Goal: Information Seeking & Learning: Learn about a topic

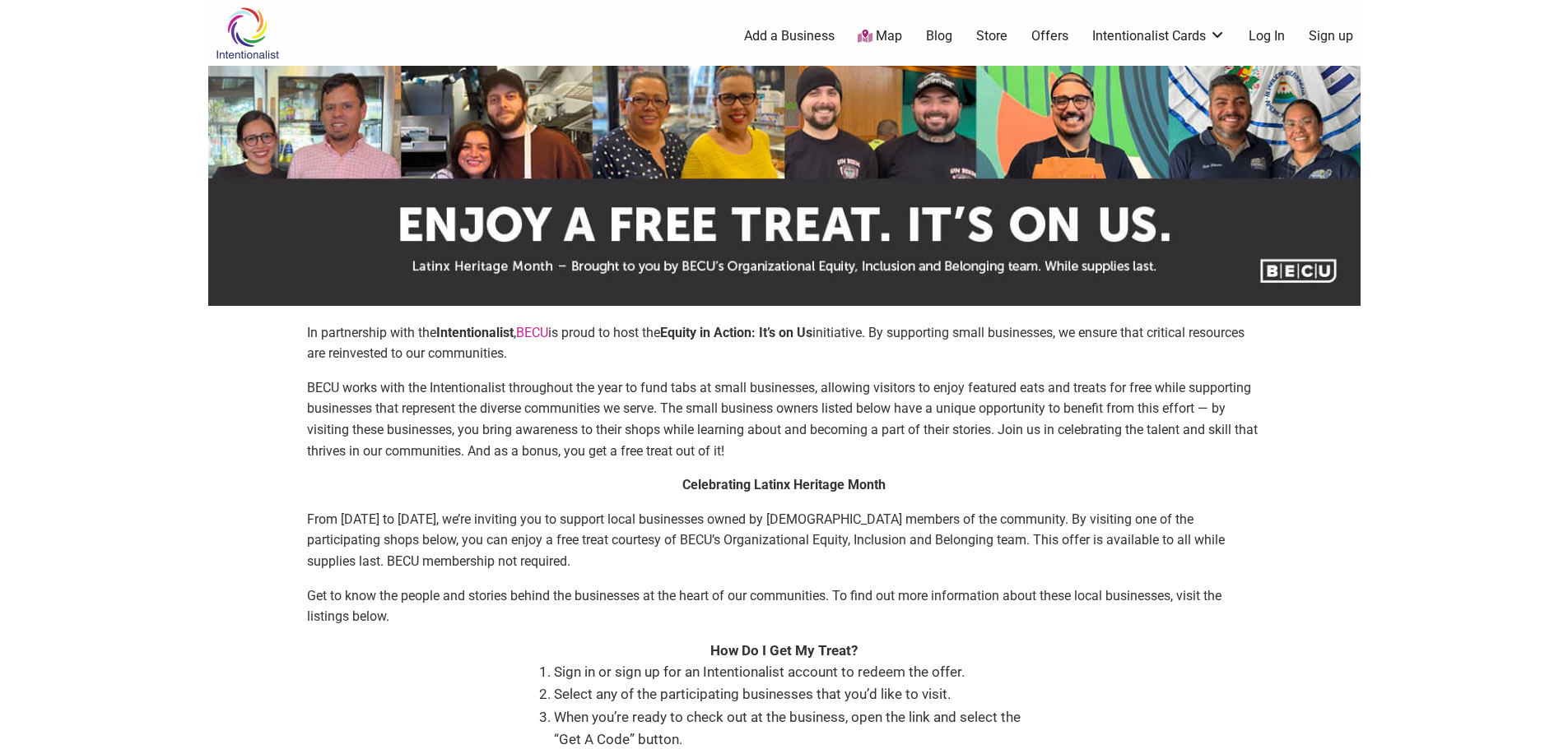
click at [253, 39] on img at bounding box center [246, 33] width 78 height 54
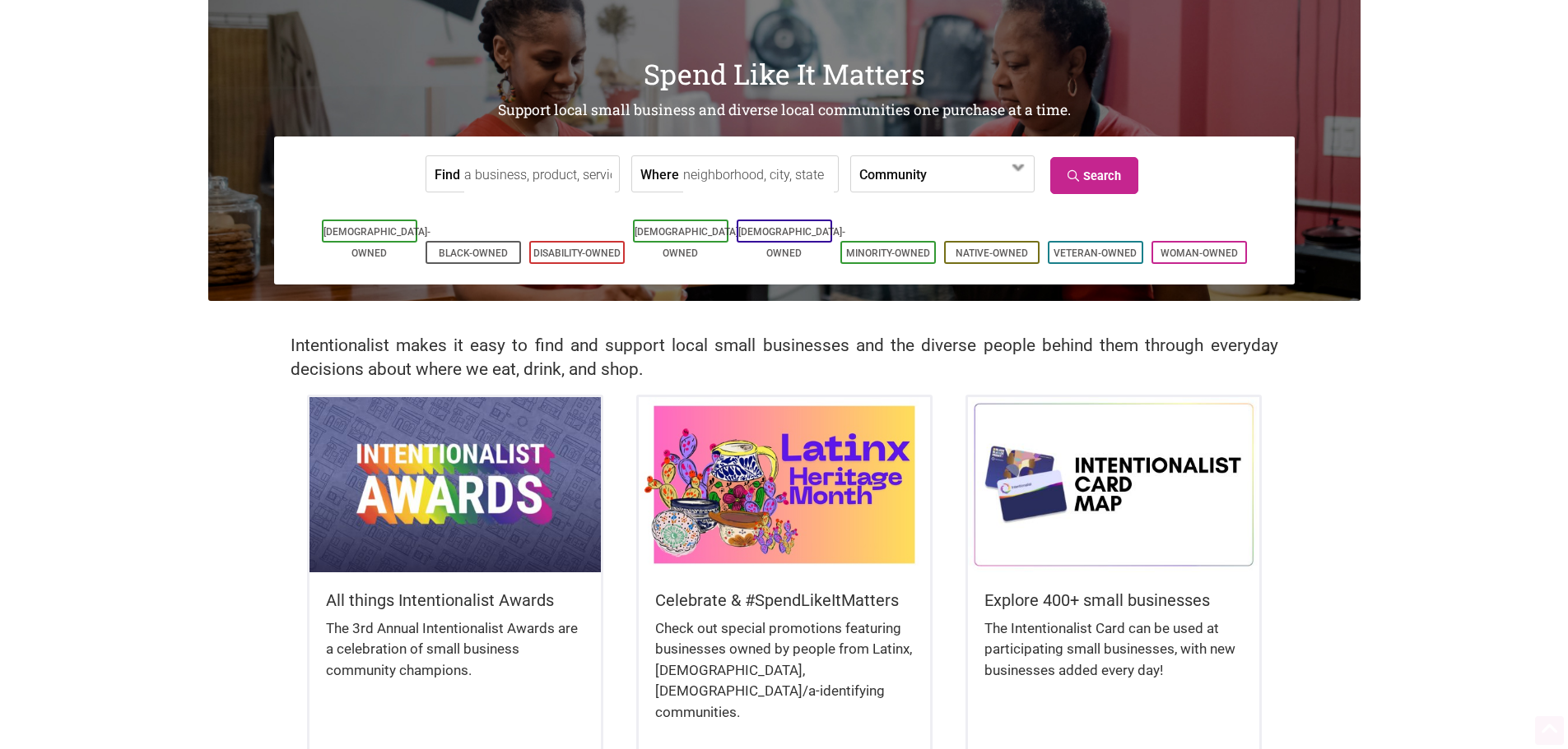
scroll to position [164, 0]
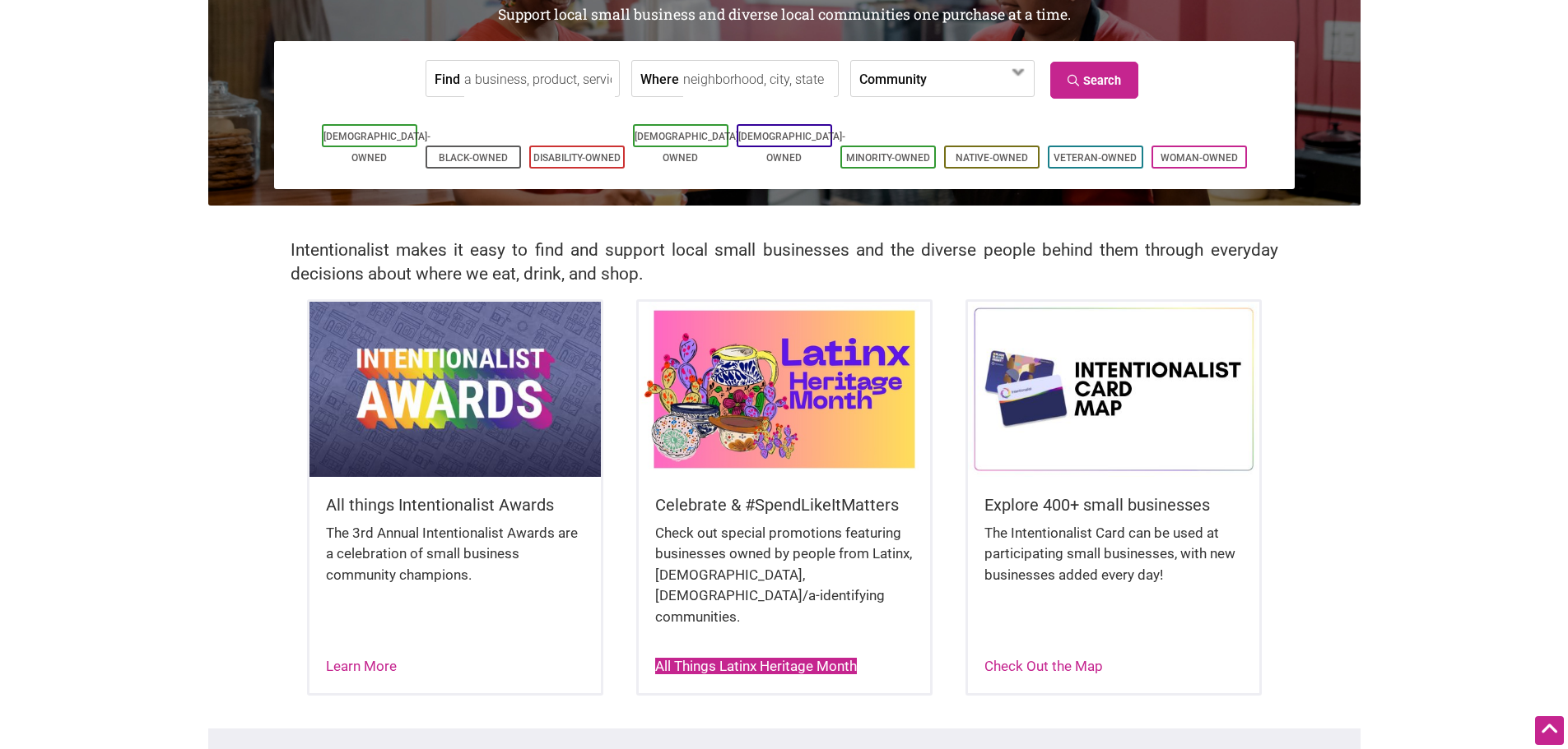
click at [794, 658] on link "All Things Latinx Heritage Month" at bounding box center [756, 666] width 201 height 17
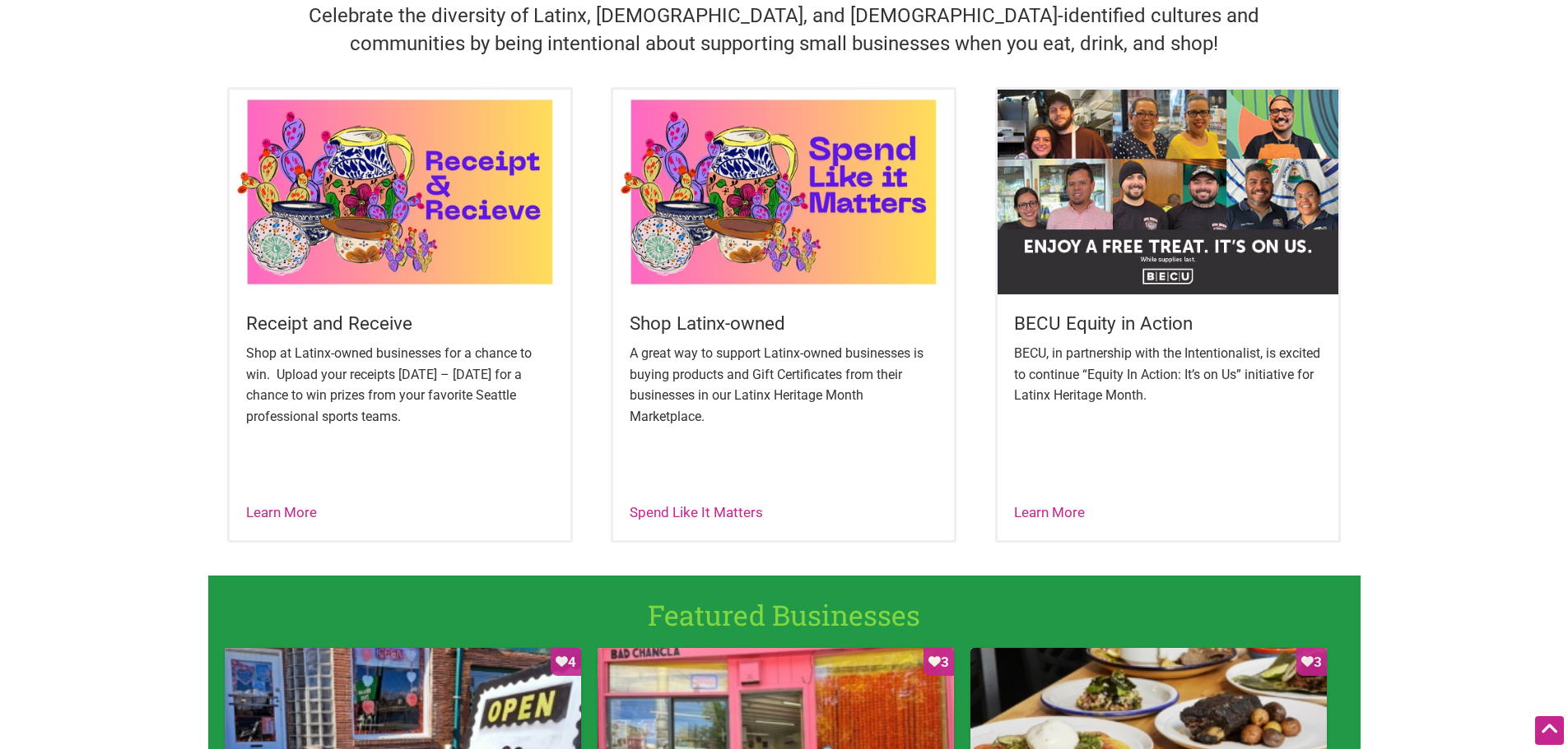
scroll to position [576, 0]
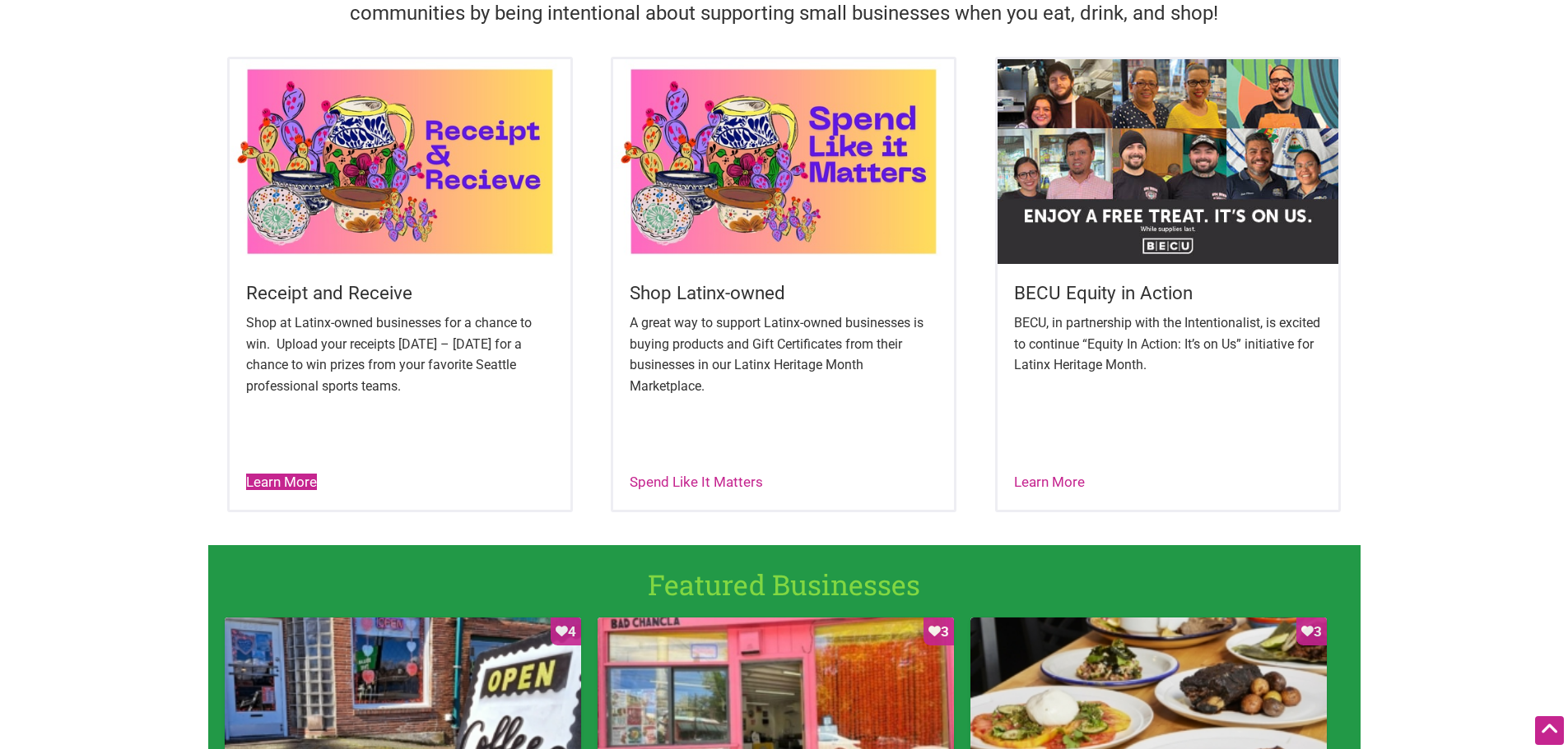
click at [296, 481] on link "Learn More" at bounding box center [281, 482] width 71 height 17
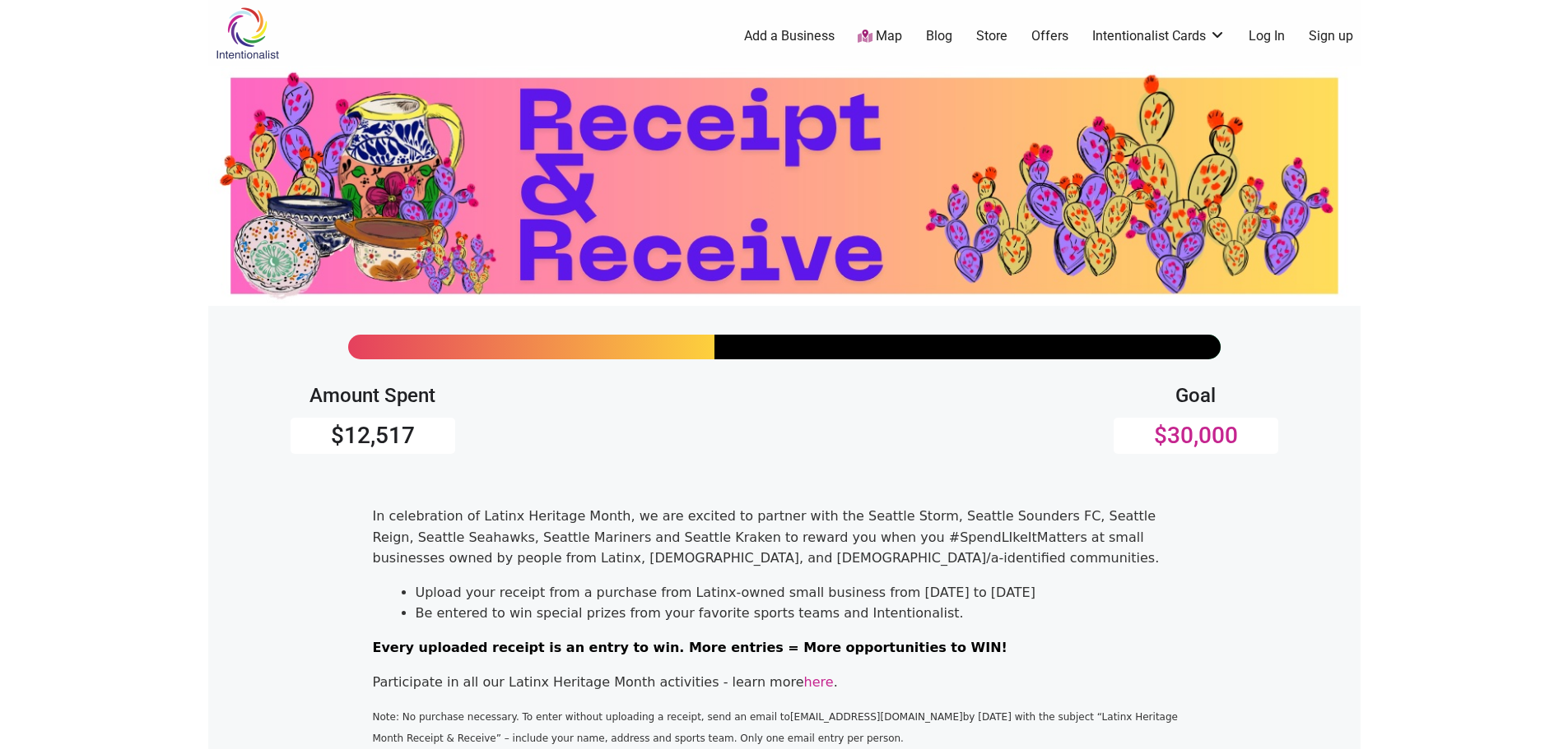
click at [247, 38] on img at bounding box center [246, 33] width 78 height 54
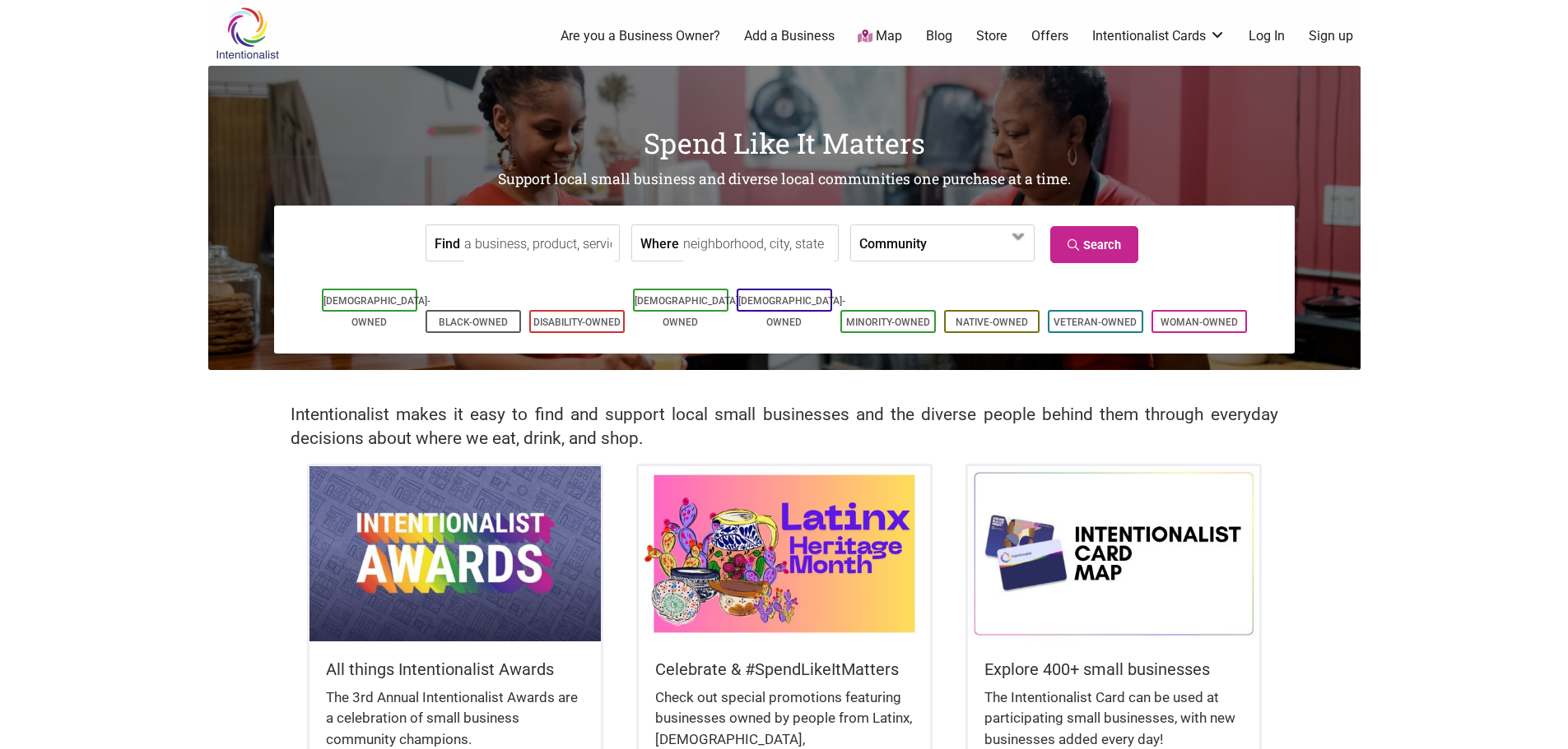
click at [572, 237] on input "Find" at bounding box center [540, 243] width 150 height 37
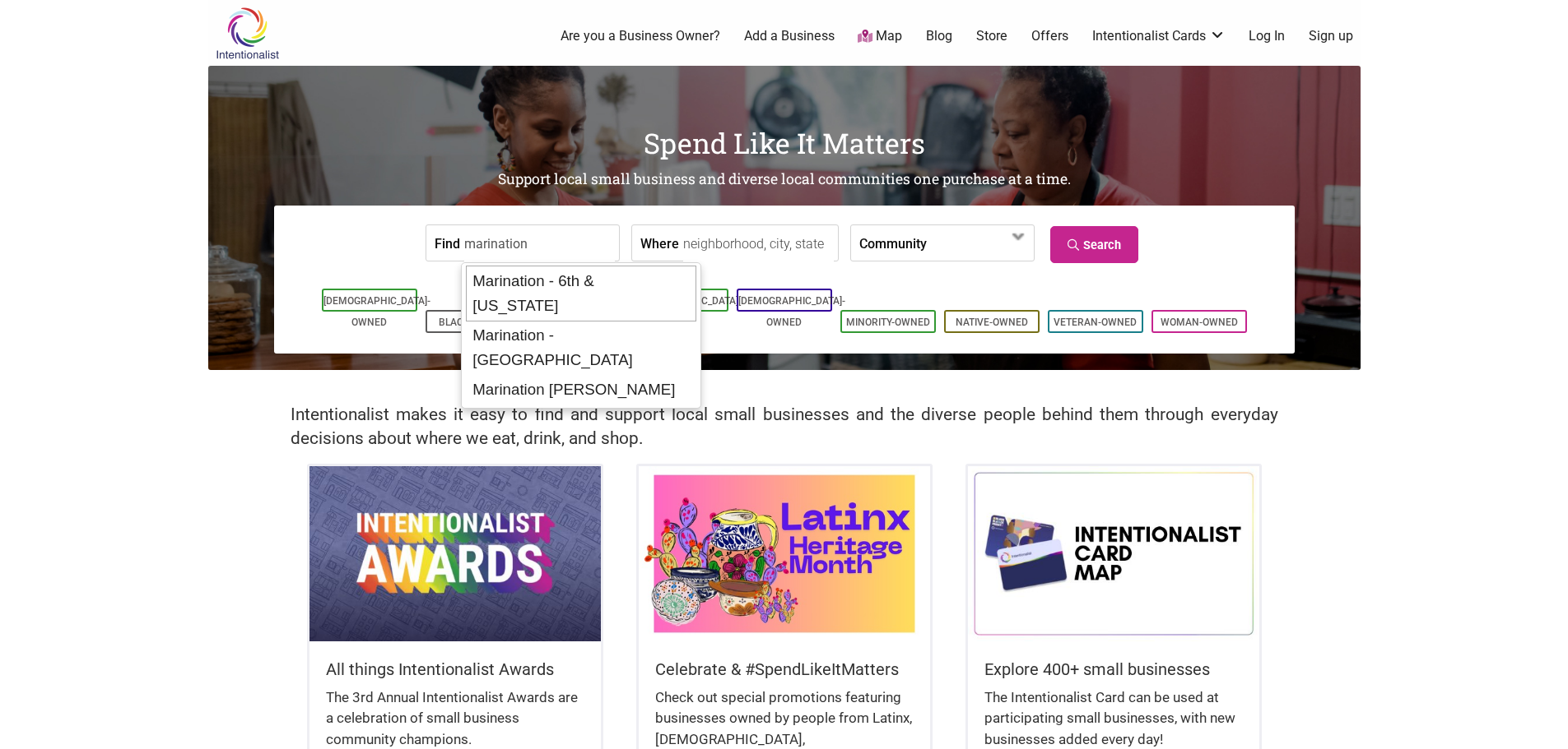
click at [610, 273] on div "Marination - 6th & Virginia" at bounding box center [580, 294] width 230 height 56
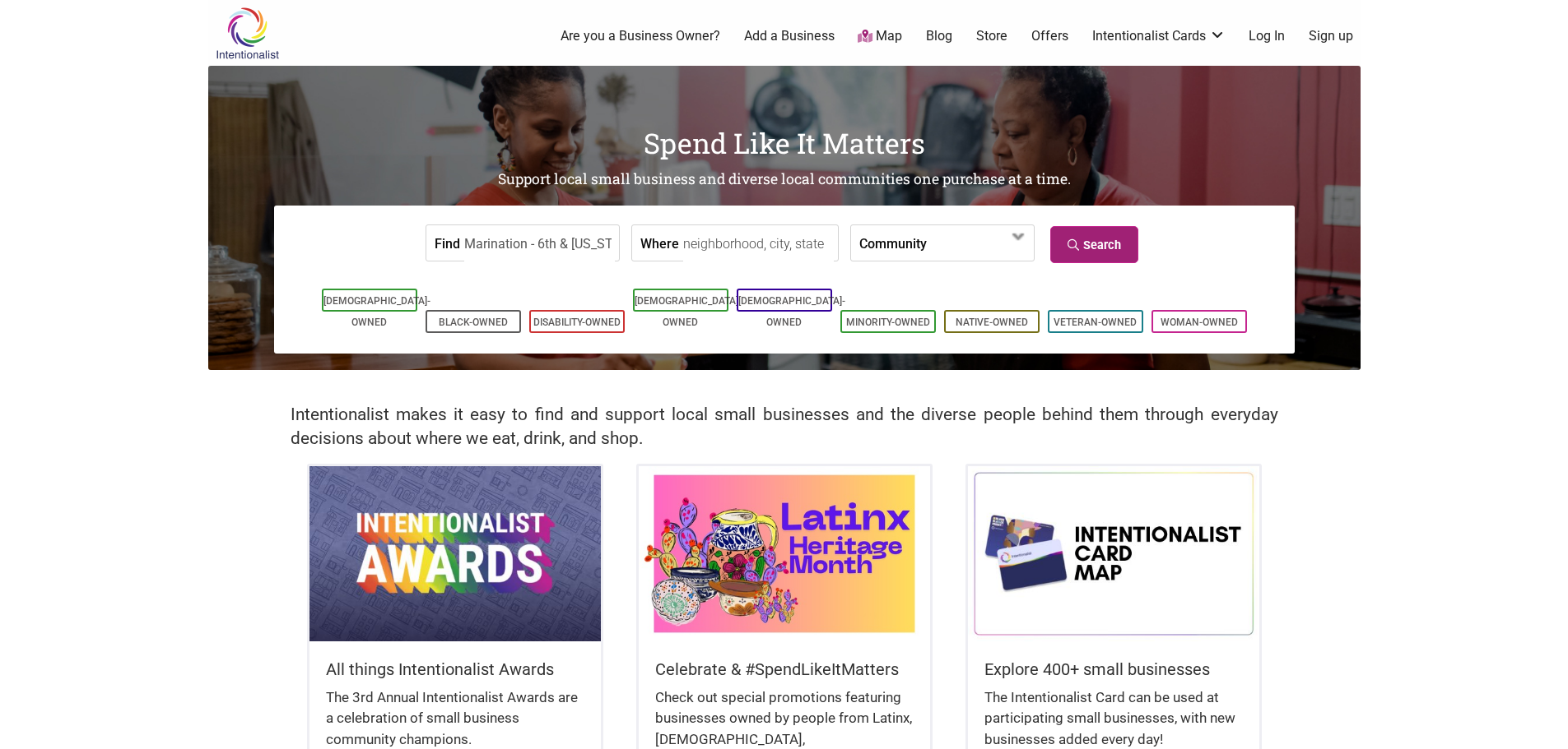
click at [1106, 254] on link "Search" at bounding box center [1094, 244] width 88 height 37
click at [581, 243] on input "Marination - 6th & [US_STATE]" at bounding box center [540, 243] width 150 height 37
drag, startPoint x: 526, startPoint y: 245, endPoint x: 748, endPoint y: 252, distance: 222.1
click at [748, 252] on form "Find Marination - 6th & Virginia Where Community Asian-Owned Black-Owned Disabi…" at bounding box center [784, 242] width 996 height 50
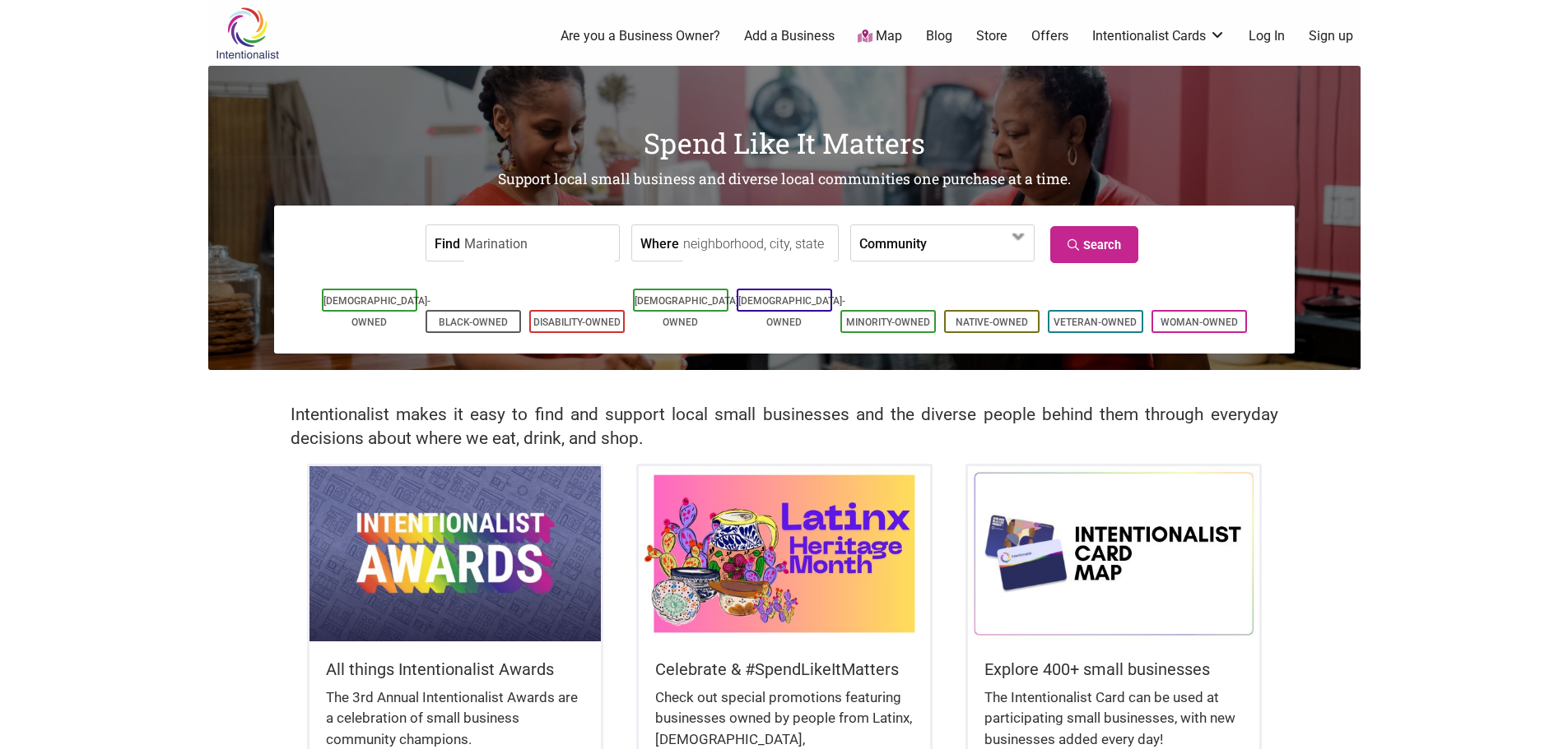
scroll to position [0, 0]
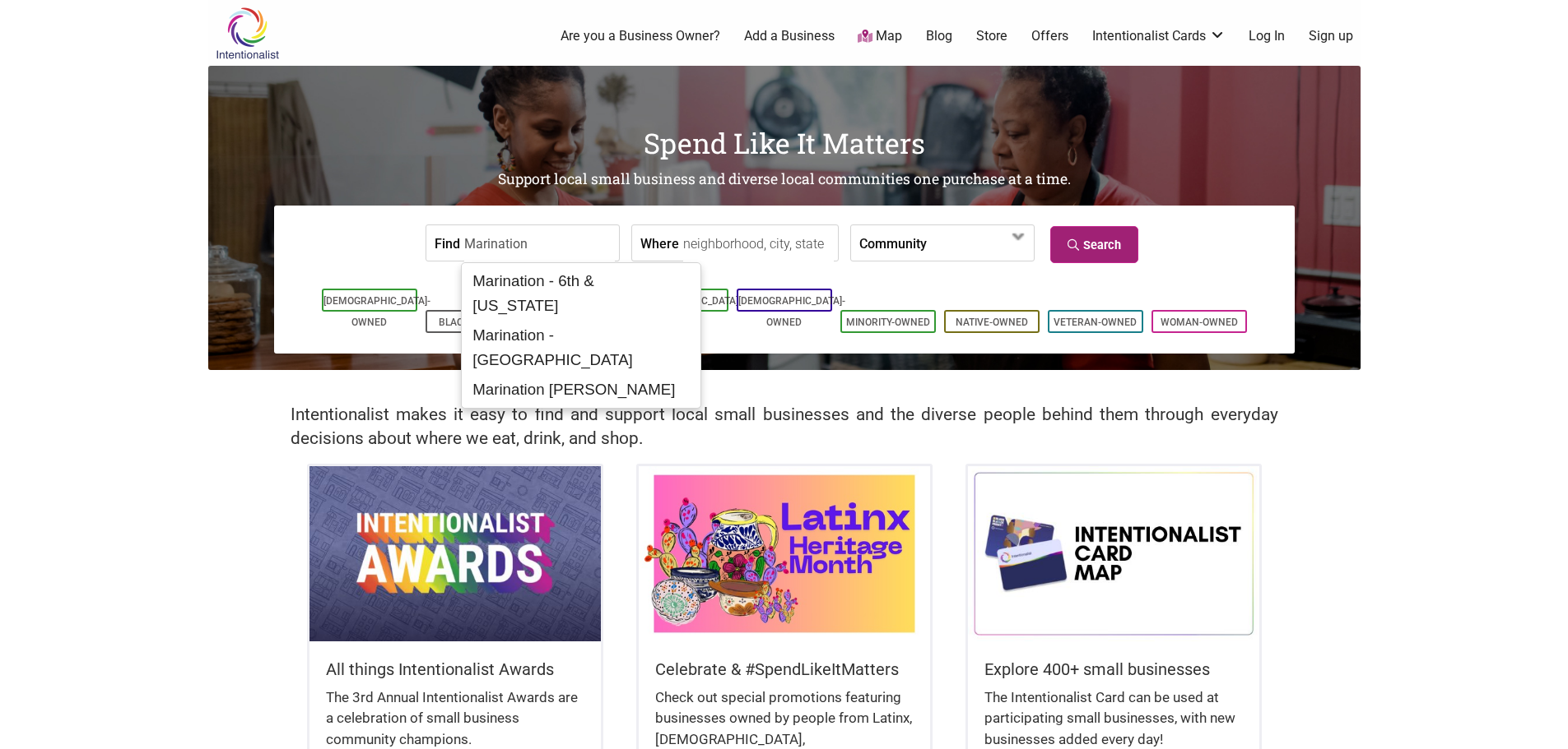
type input "Marination"
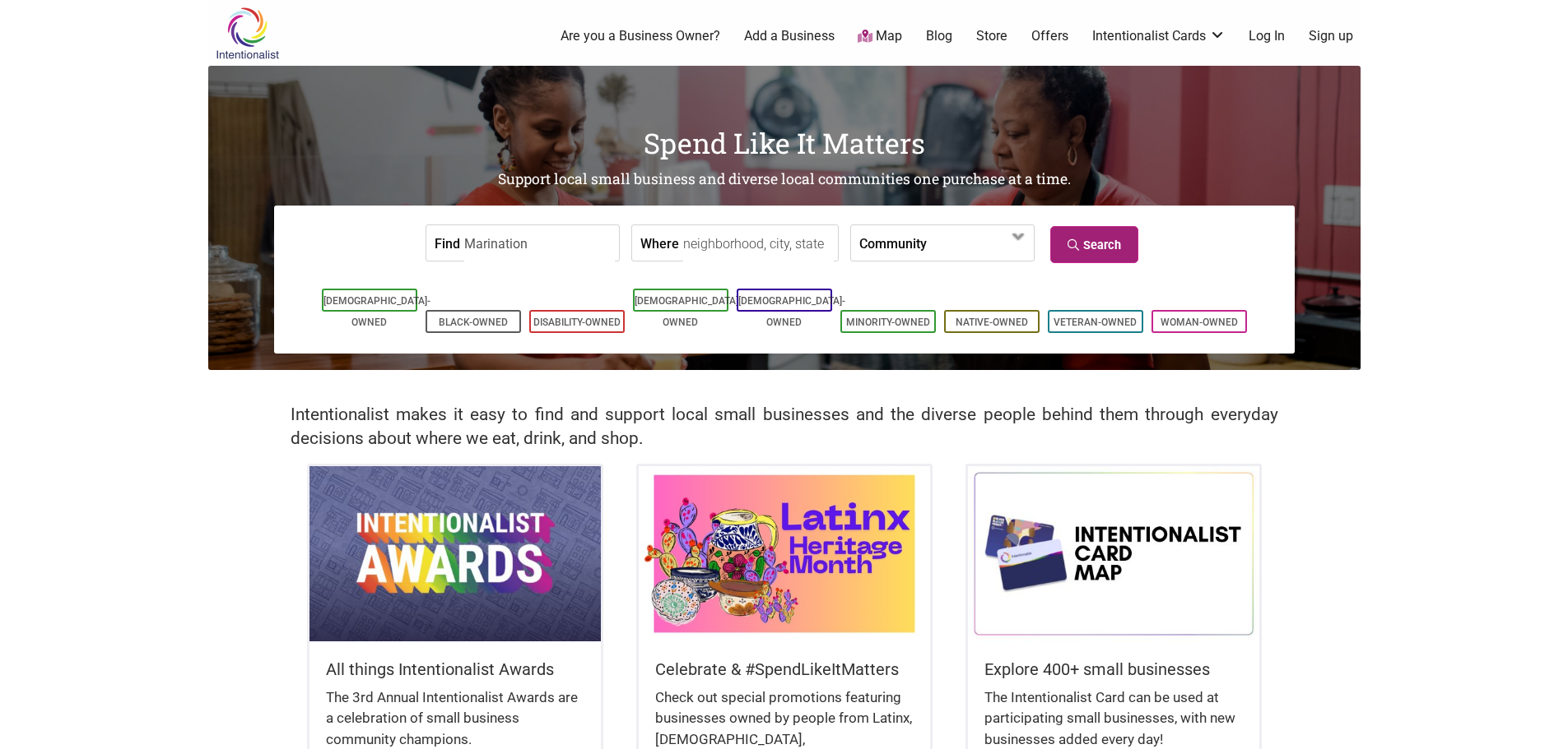
click at [1067, 241] on icon at bounding box center [1074, 245] width 16 height 11
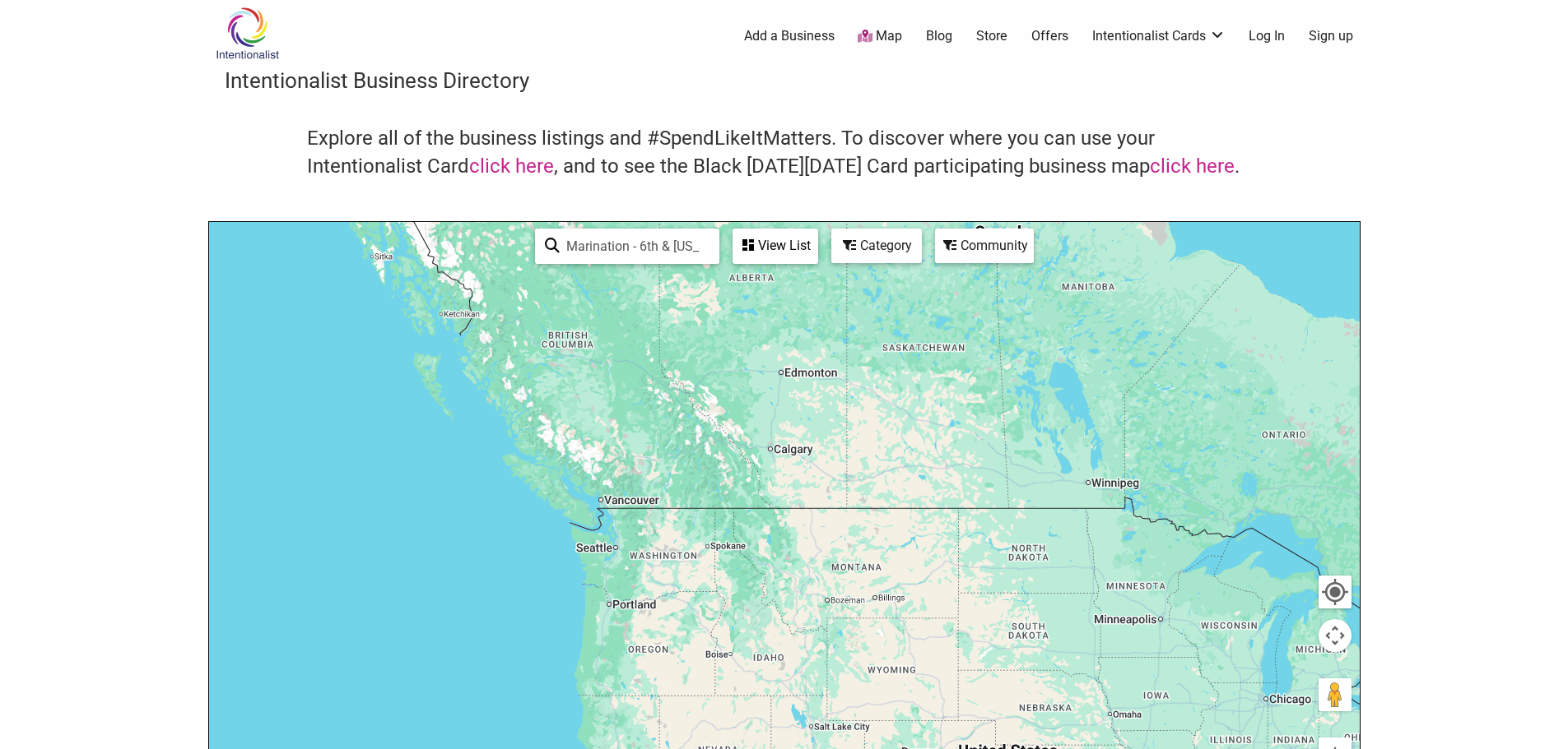
click at [773, 257] on div "View List" at bounding box center [776, 245] width 83 height 31
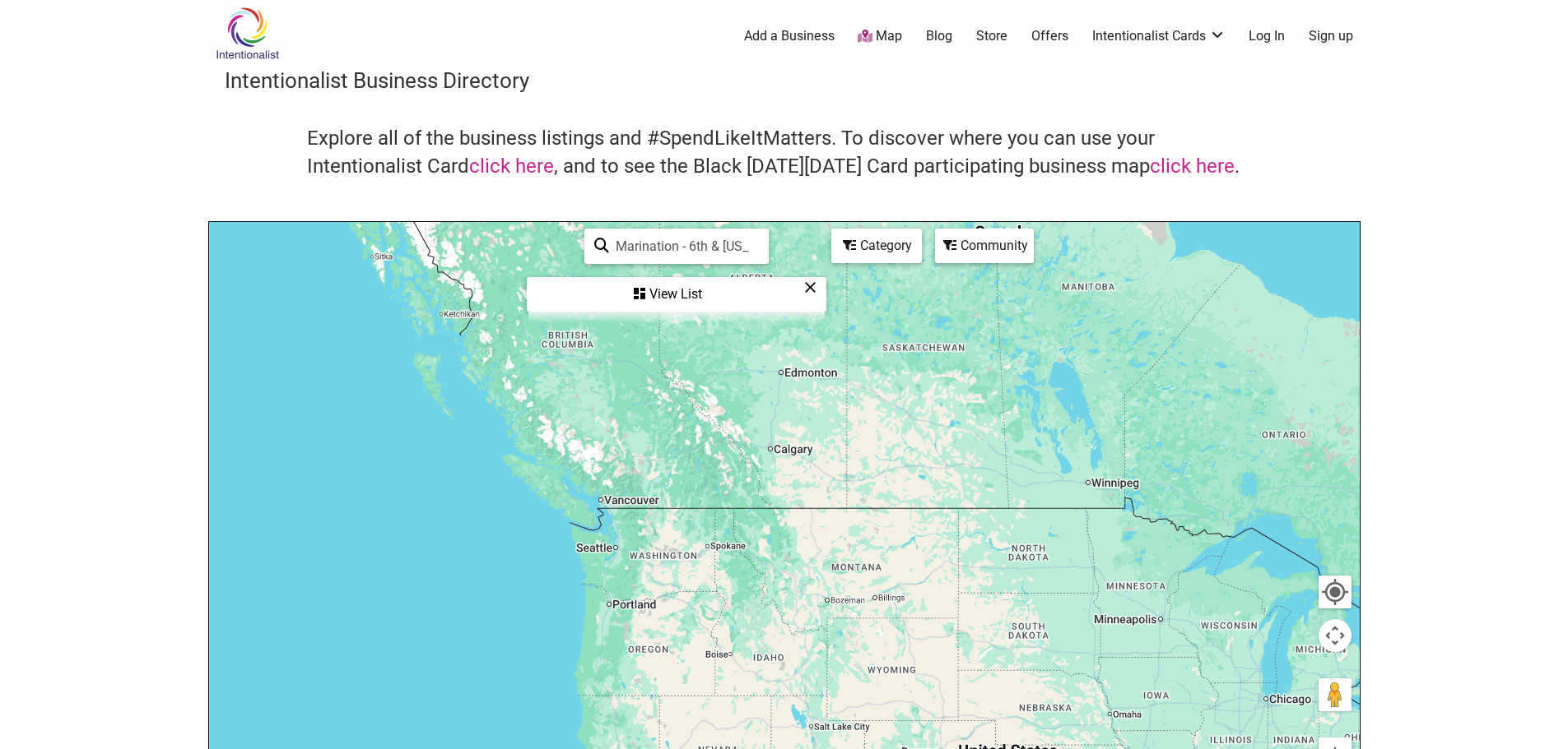
click at [709, 293] on div "View List" at bounding box center [676, 294] width 296 height 31
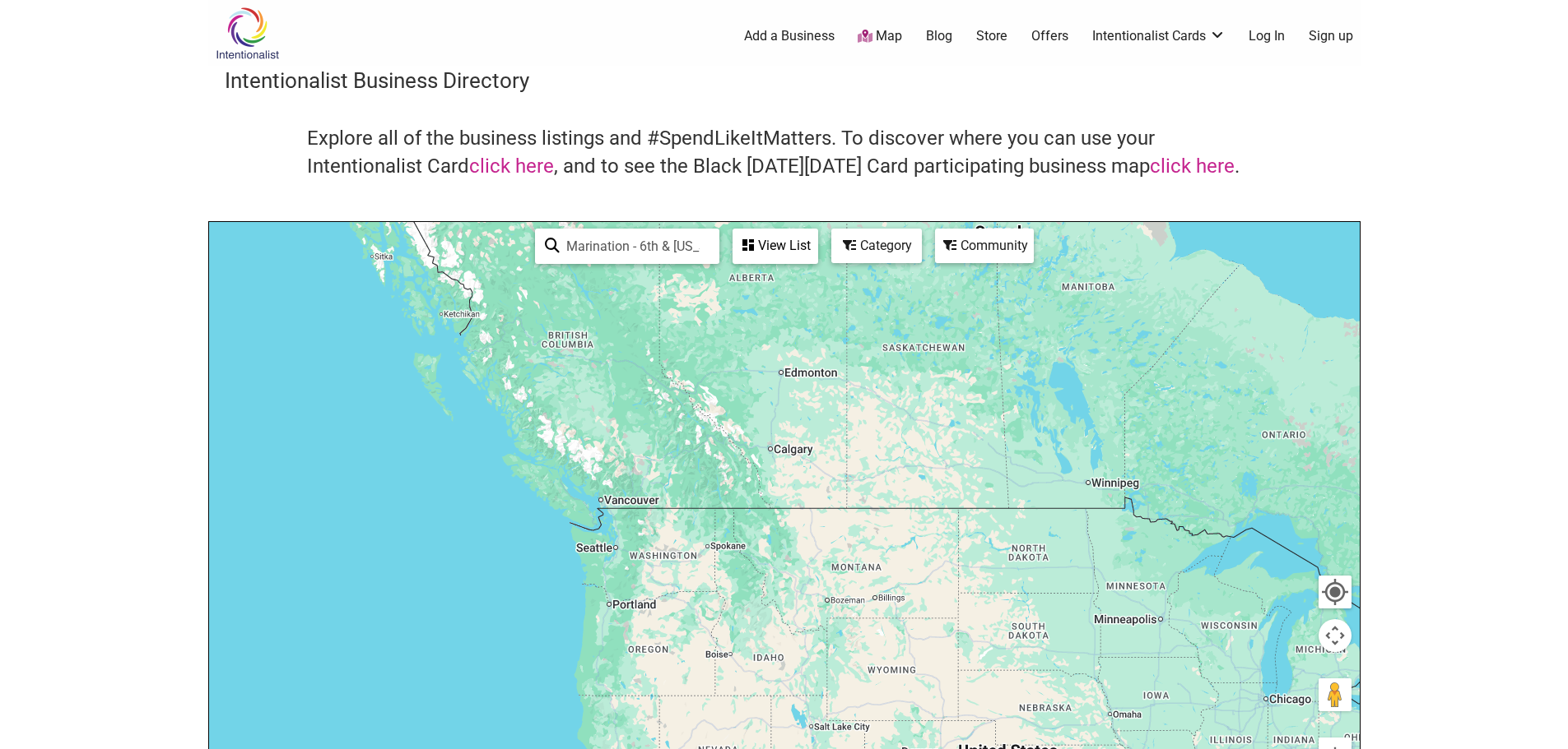
click at [782, 233] on div "View List" at bounding box center [776, 245] width 83 height 31
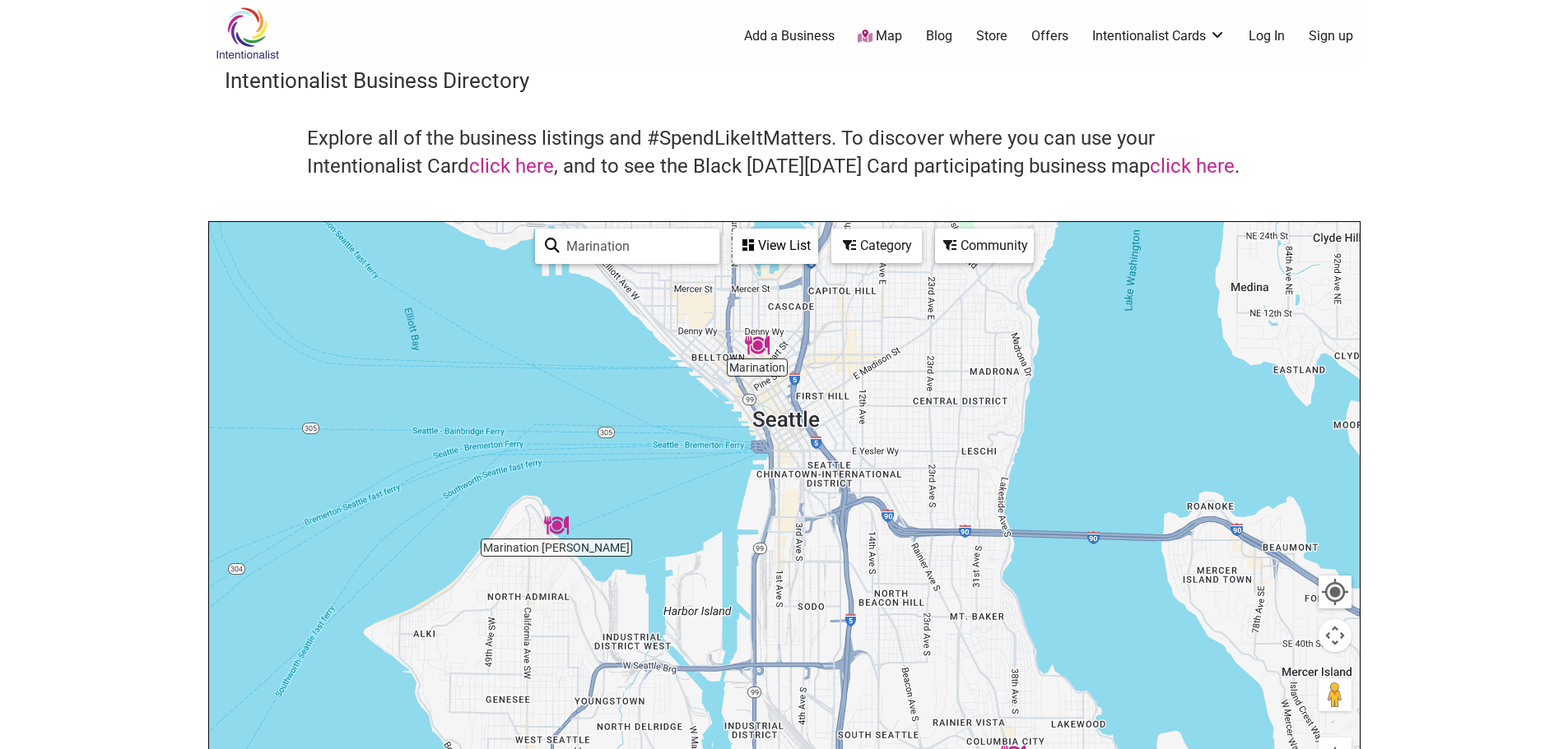
click at [765, 349] on img "Marination" at bounding box center [757, 346] width 38 height 38
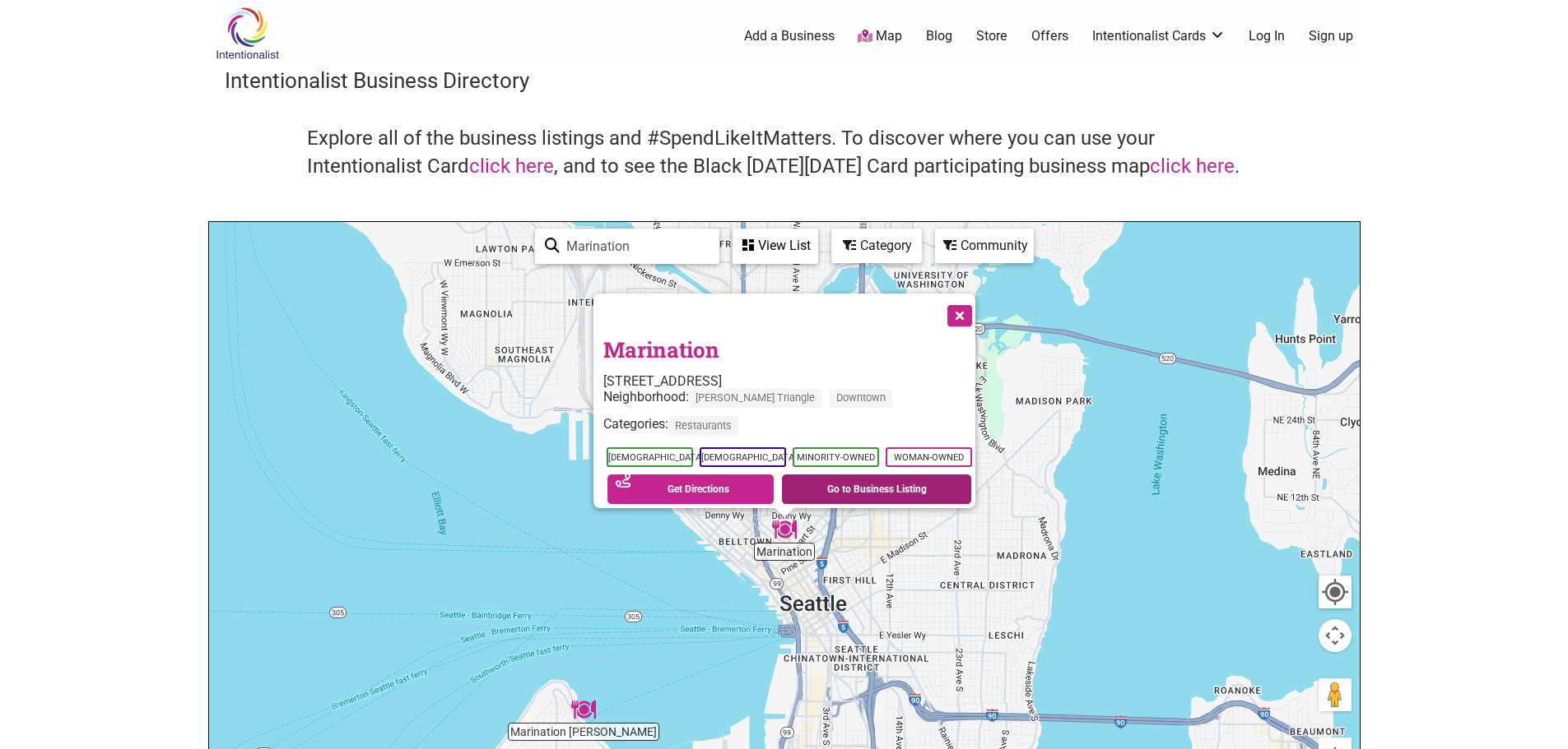
click at [850, 484] on link "Go to Business Listing" at bounding box center [876, 490] width 189 height 30
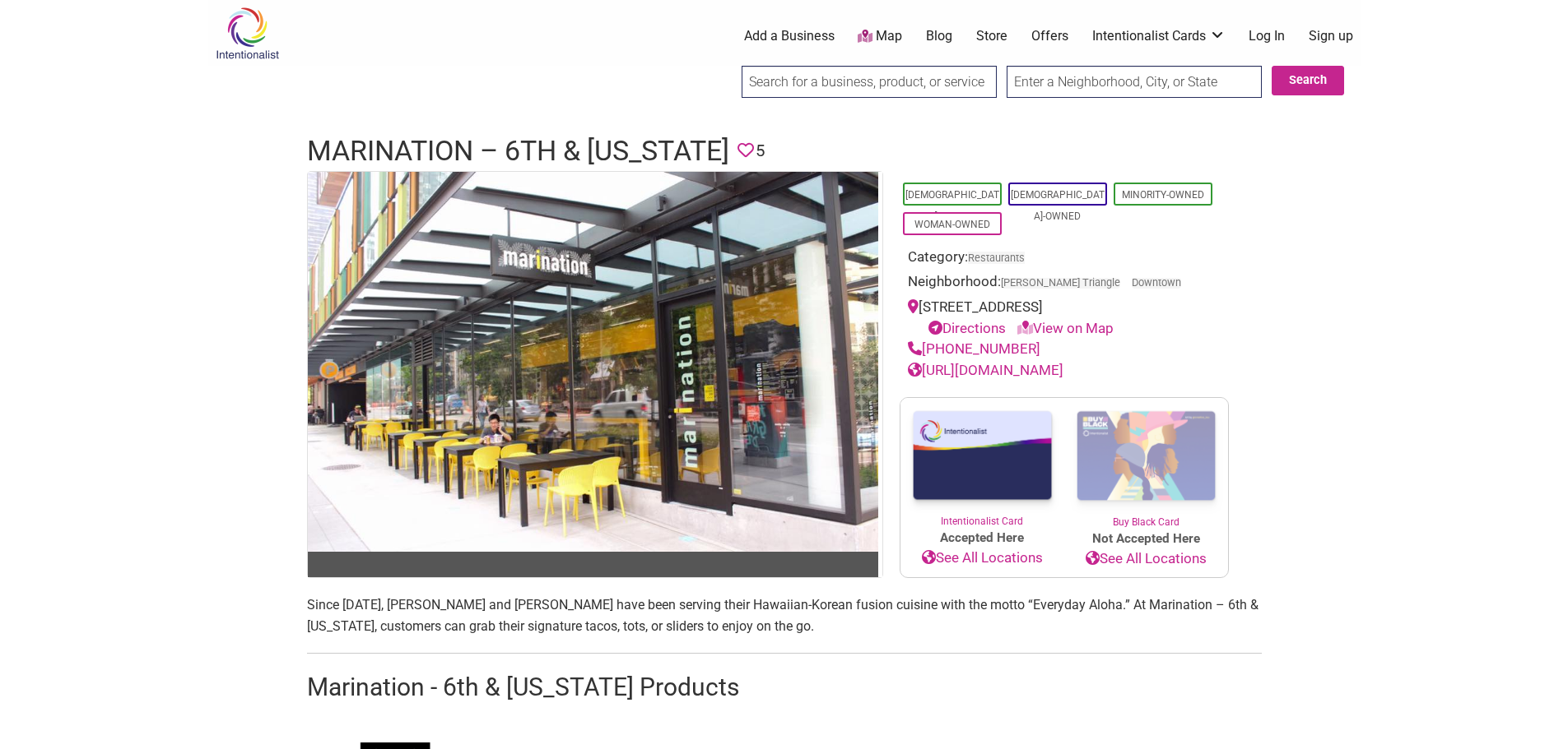
click at [274, 52] on img at bounding box center [246, 33] width 78 height 54
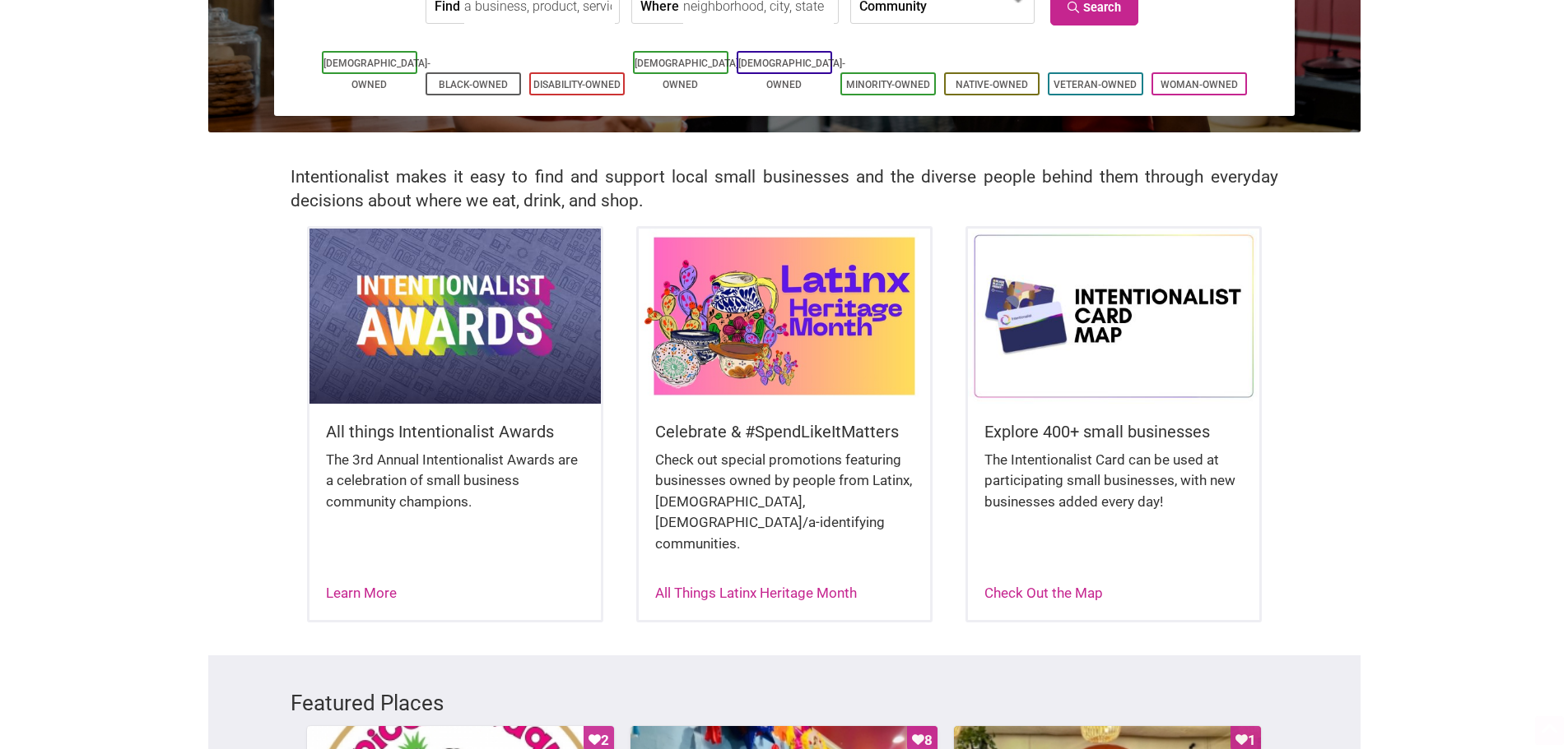
scroll to position [247, 0]
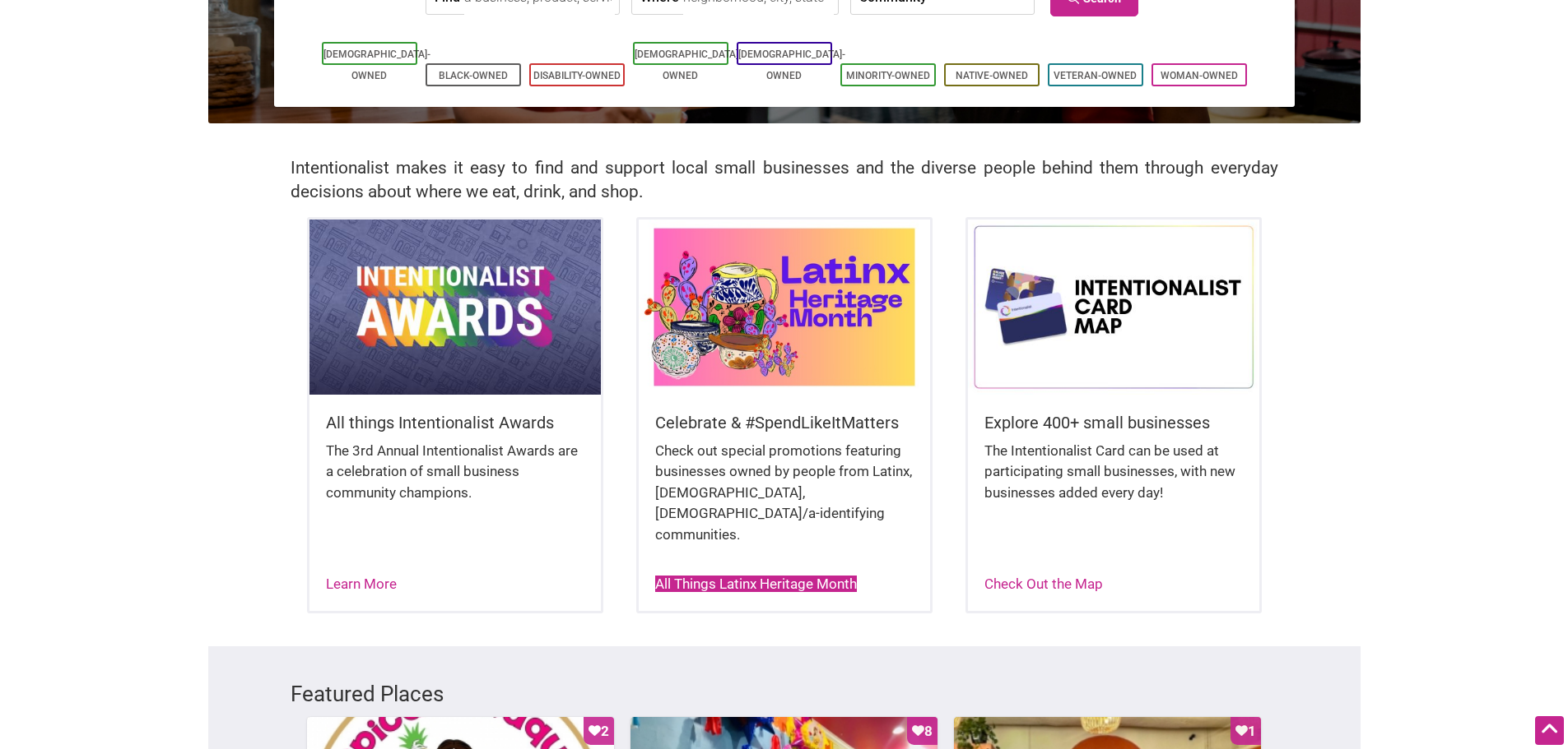
click at [783, 576] on link "All Things Latinx Heritage Month" at bounding box center [756, 585] width 201 height 17
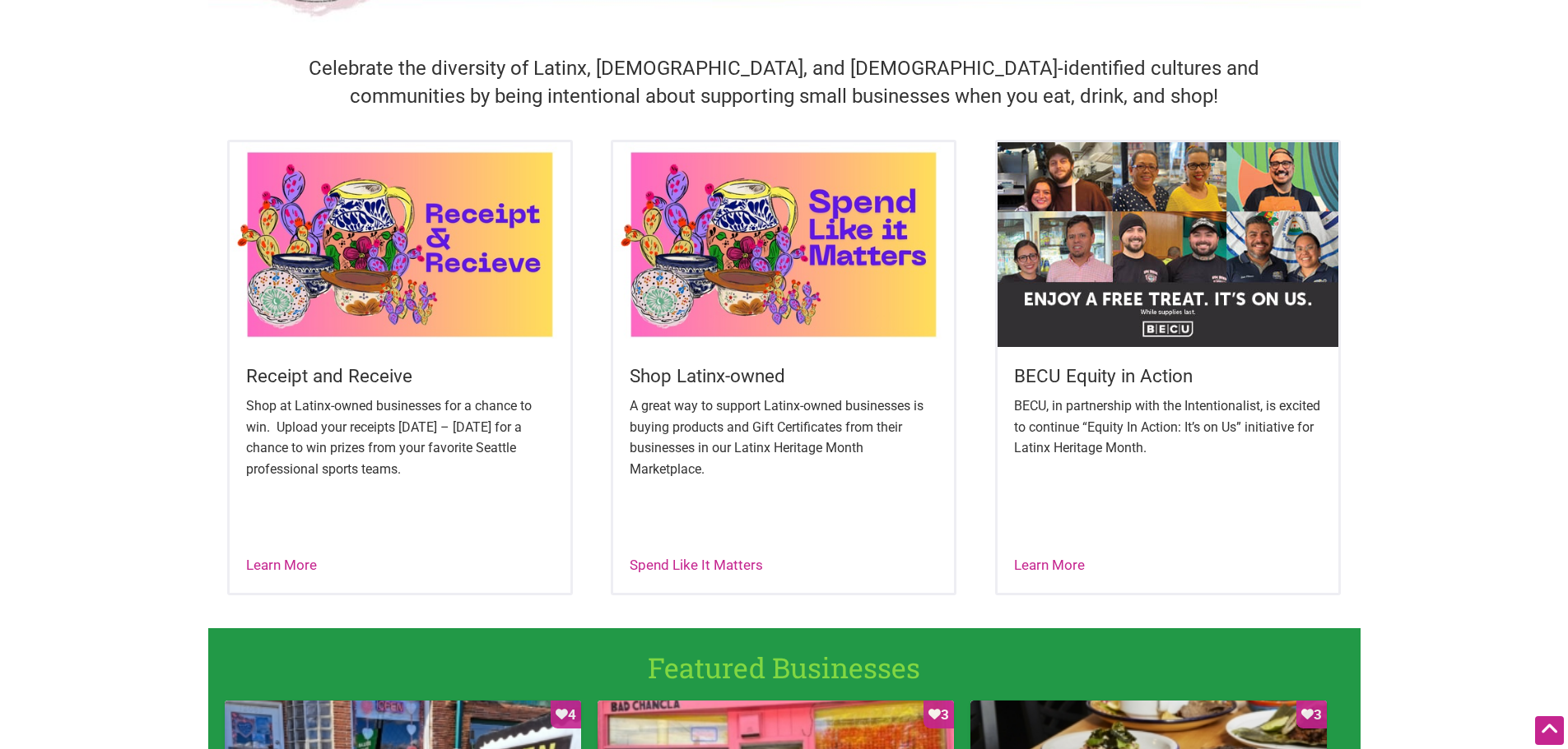
scroll to position [493, 0]
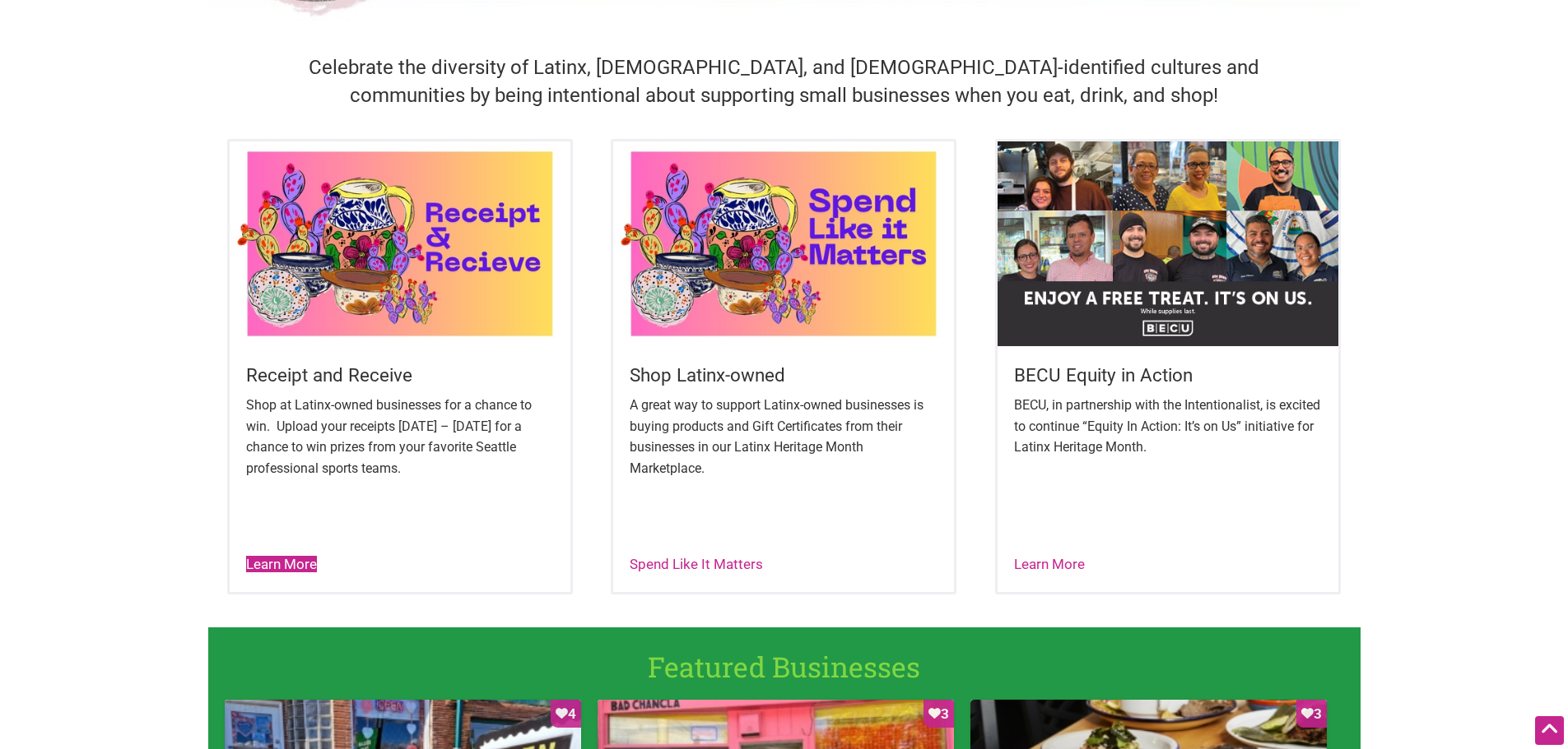
click at [287, 563] on link "Learn More" at bounding box center [281, 565] width 71 height 17
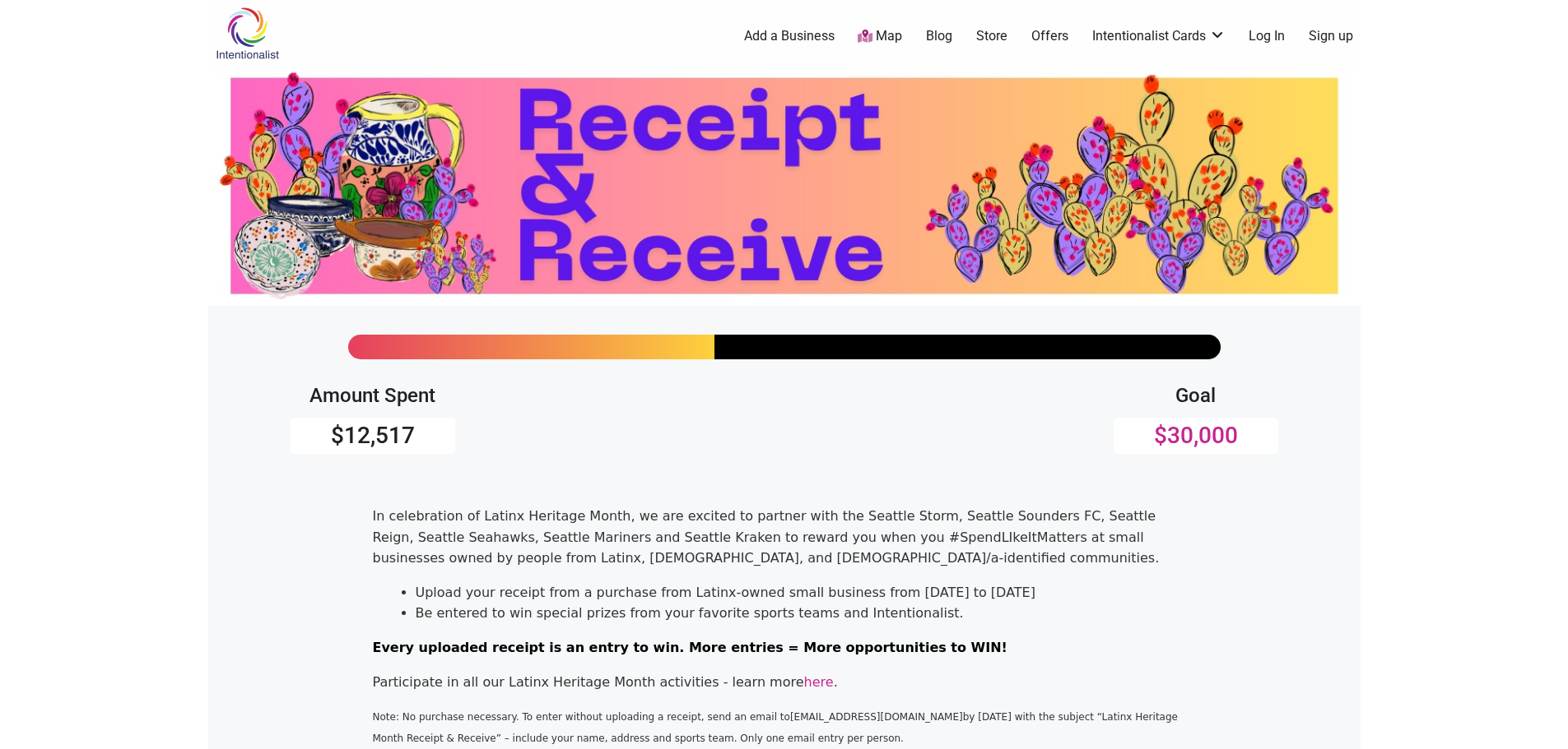
click at [234, 23] on img at bounding box center [246, 33] width 78 height 54
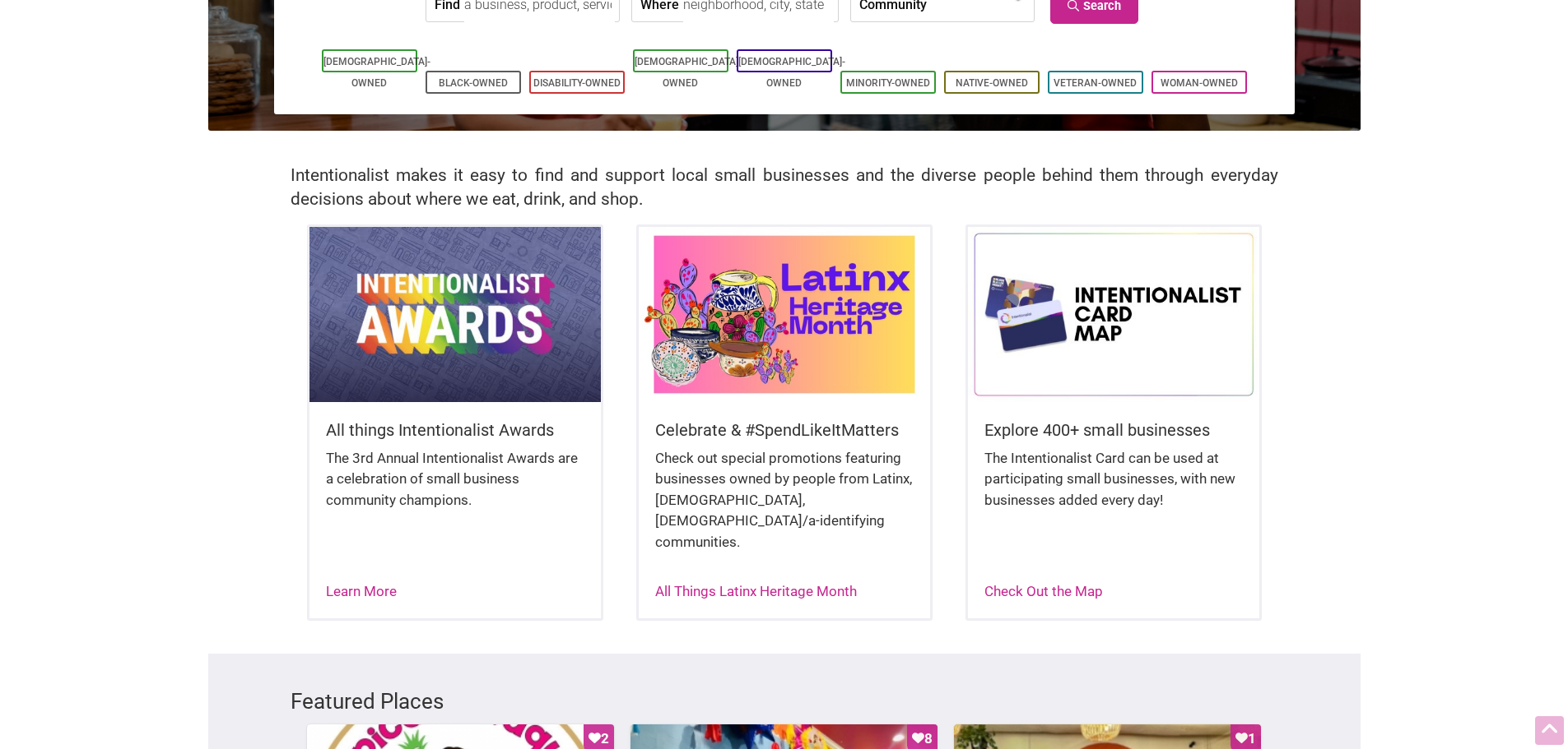
scroll to position [247, 0]
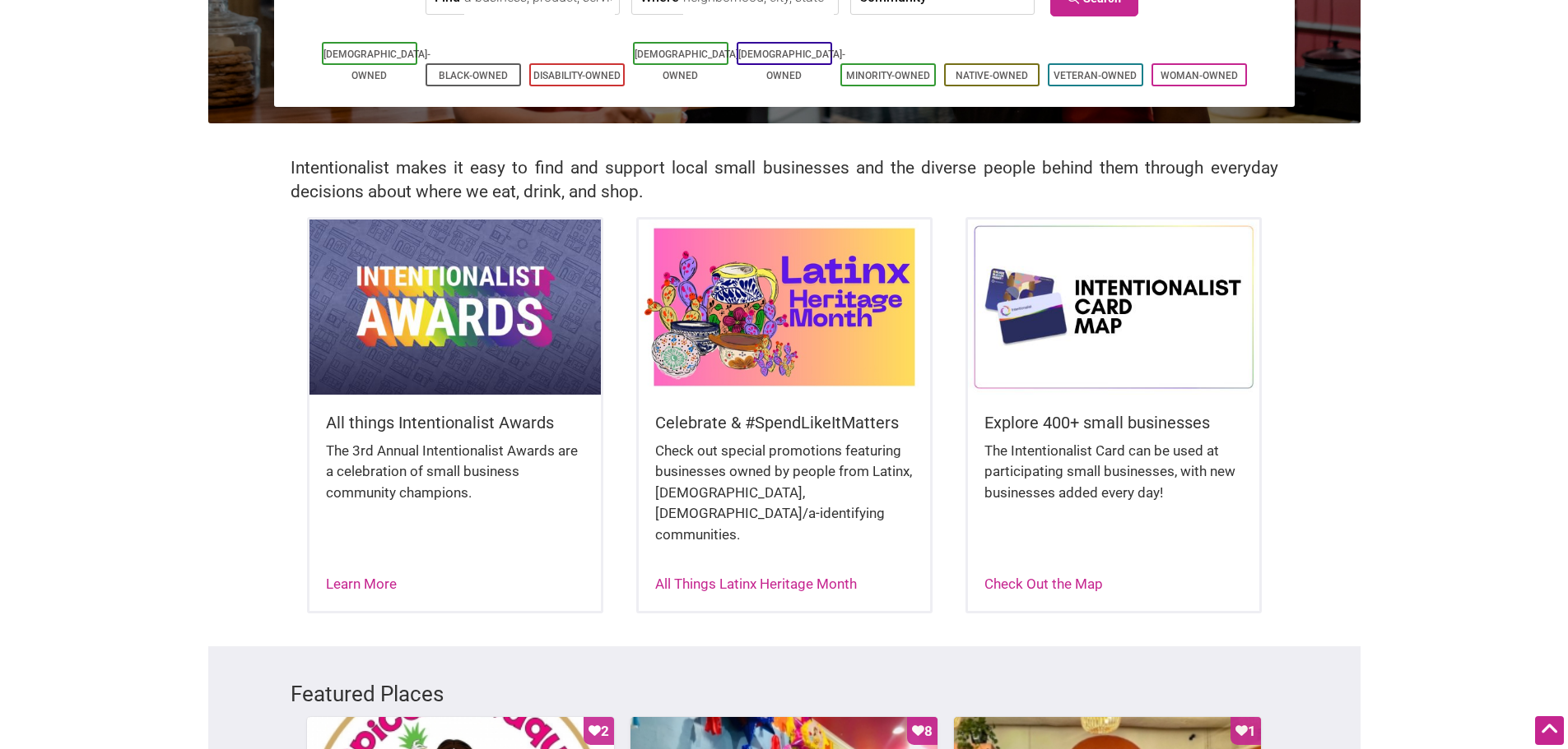
click at [759, 341] on img at bounding box center [784, 307] width 291 height 175
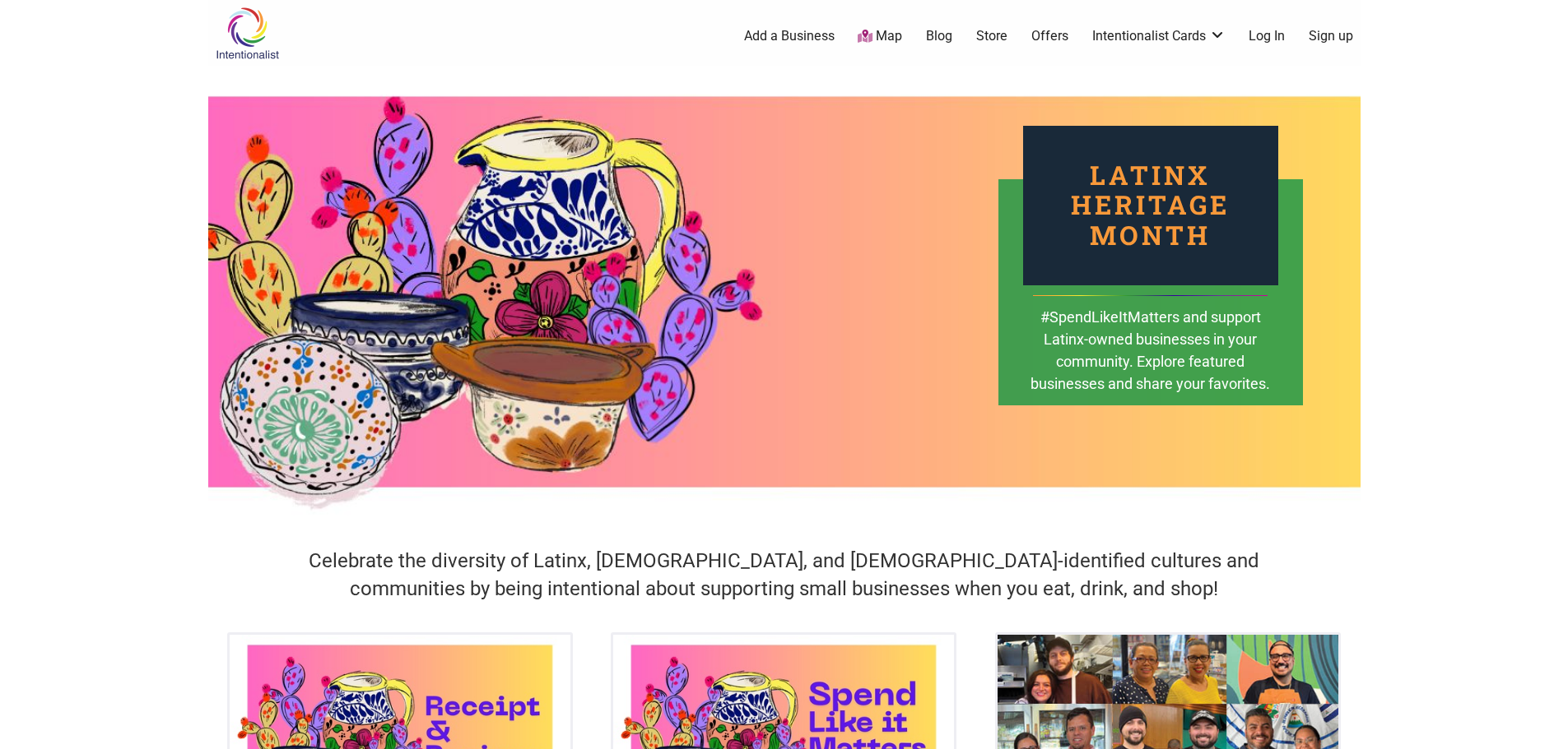
scroll to position [329, 0]
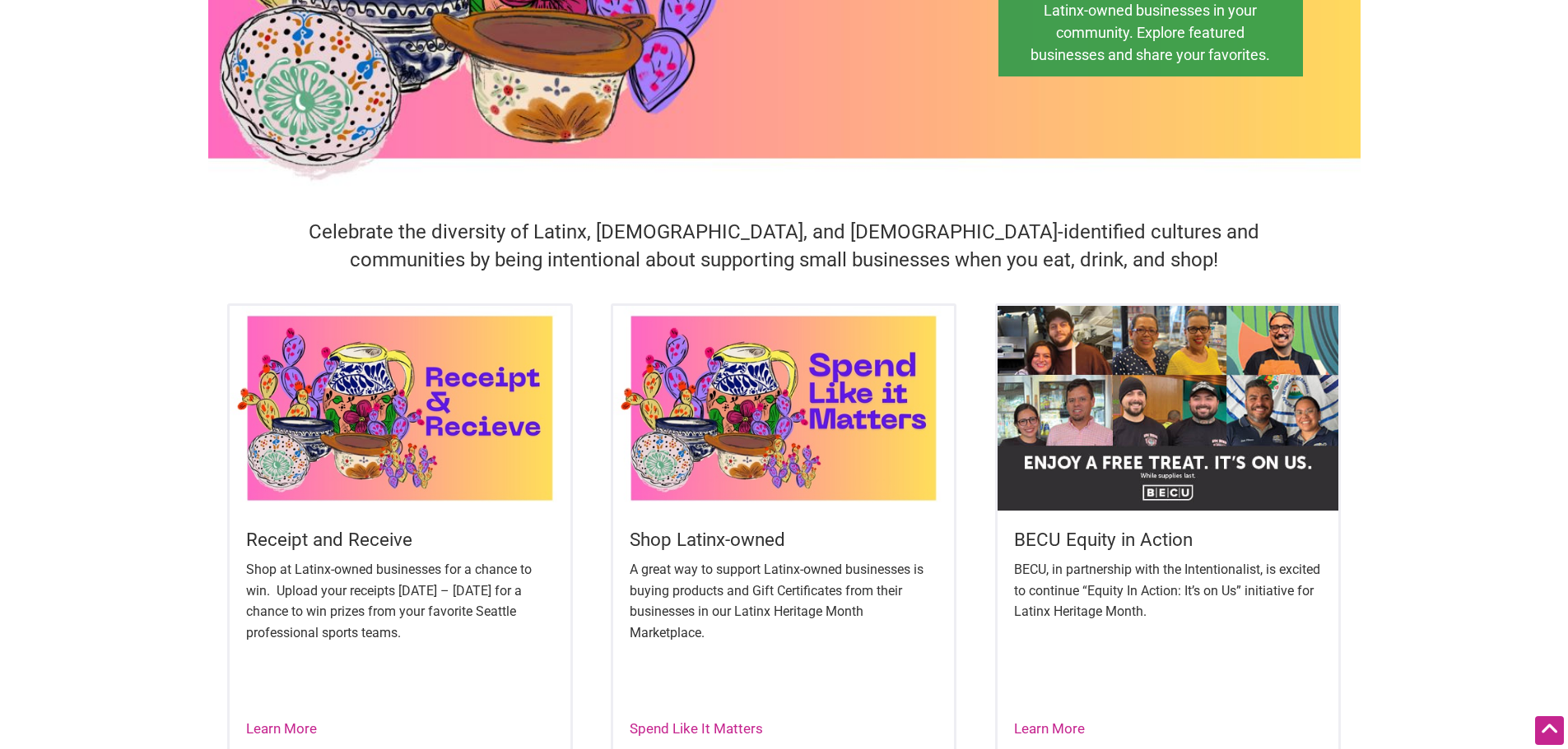
click at [1177, 422] on img at bounding box center [1168, 408] width 340 height 204
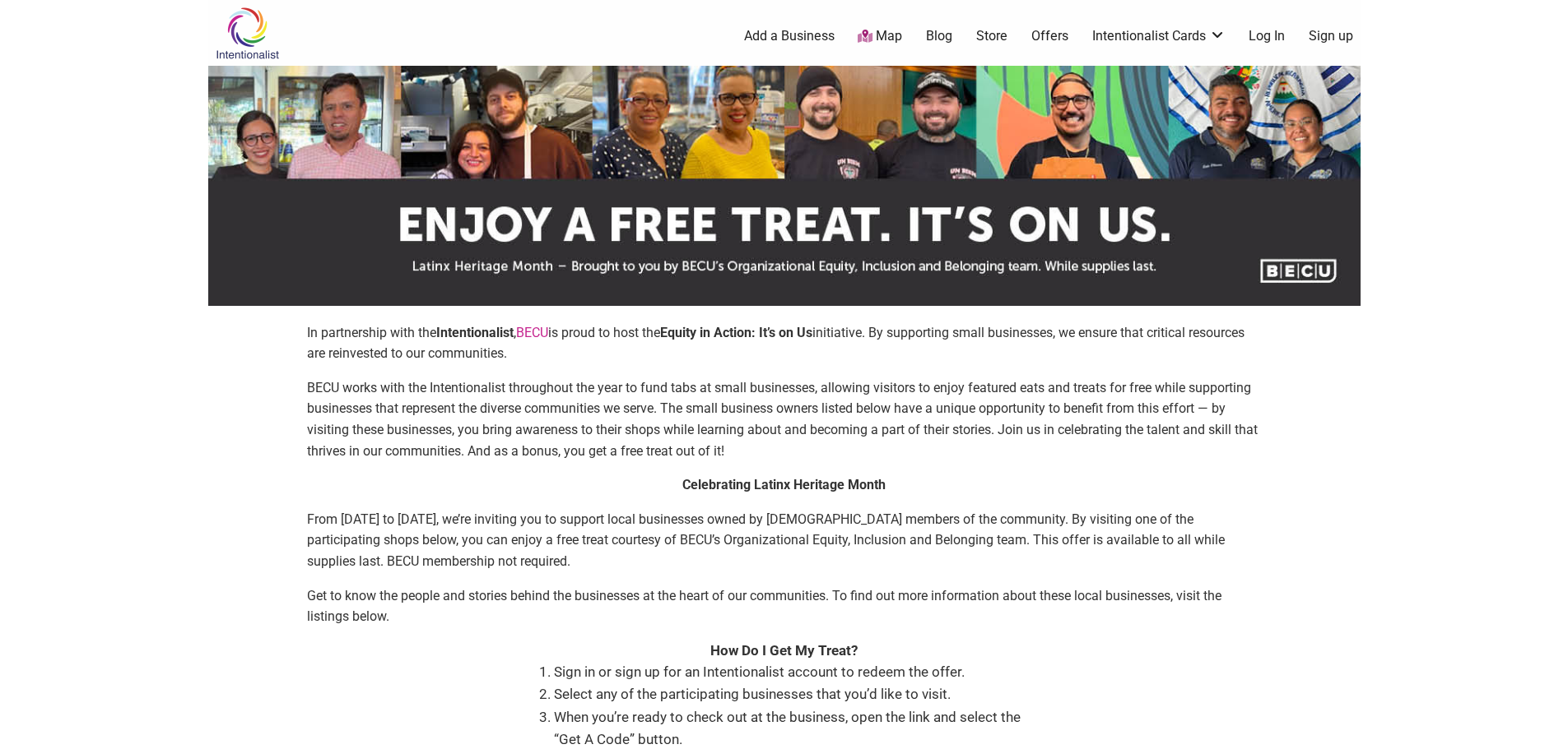
scroll to position [493, 0]
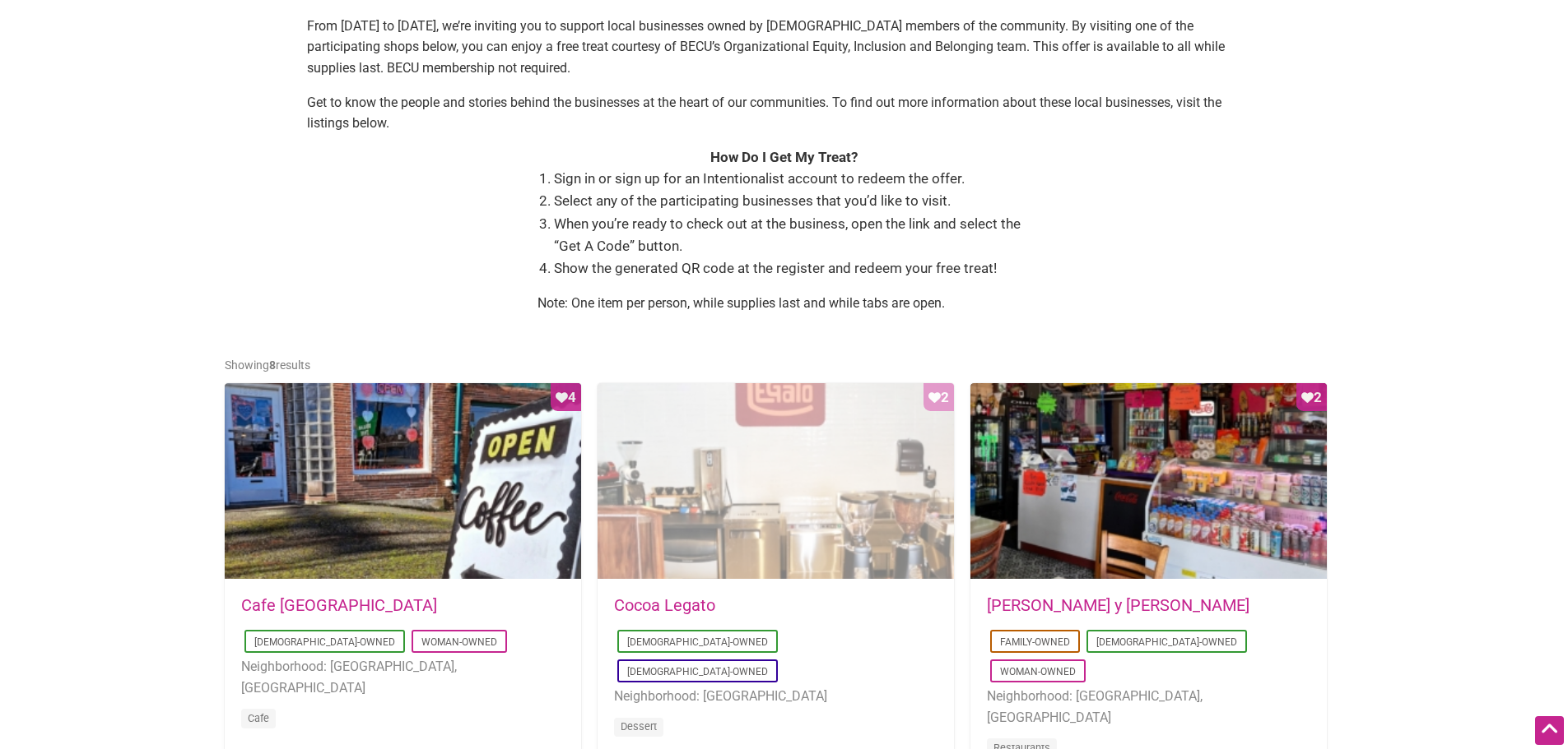
click at [875, 529] on div "Favorite Count 2" at bounding box center [775, 482] width 356 height 197
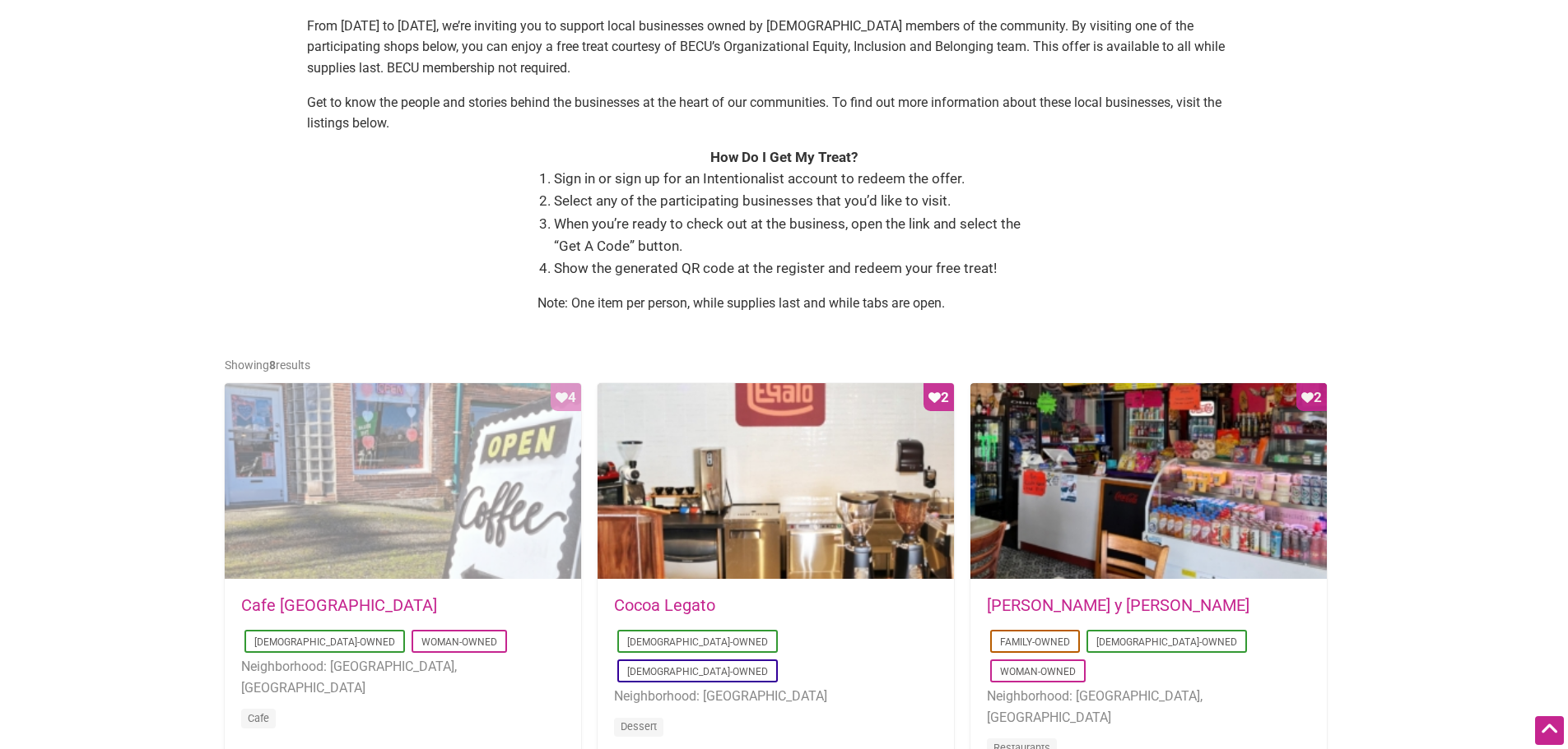
click at [420, 529] on div "Favorite Count 4" at bounding box center [402, 482] width 356 height 197
click at [329, 466] on div "Favorite Count 4" at bounding box center [402, 482] width 356 height 197
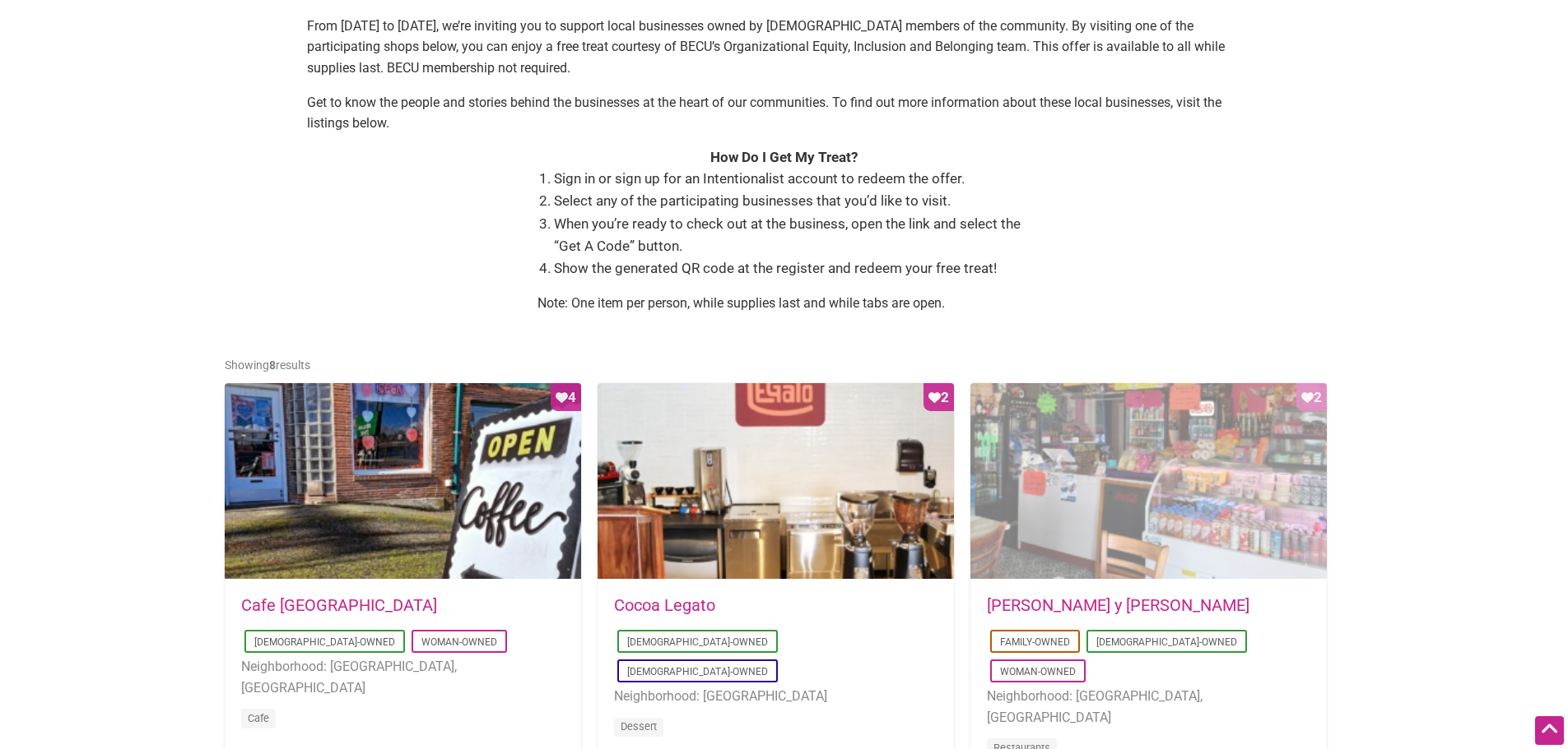
click at [1162, 551] on div "Favorite Count 2" at bounding box center [1148, 482] width 356 height 197
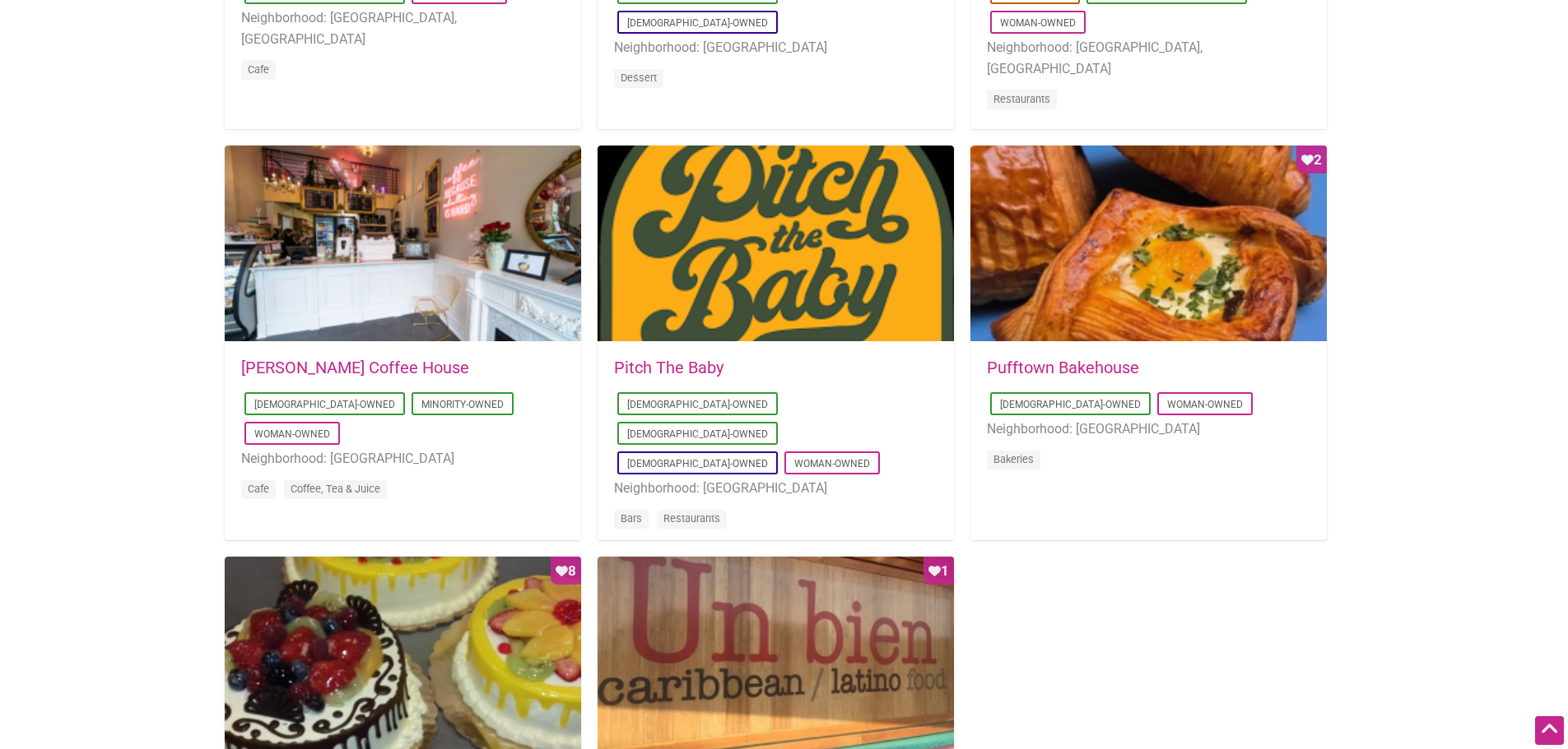
scroll to position [1151, 0]
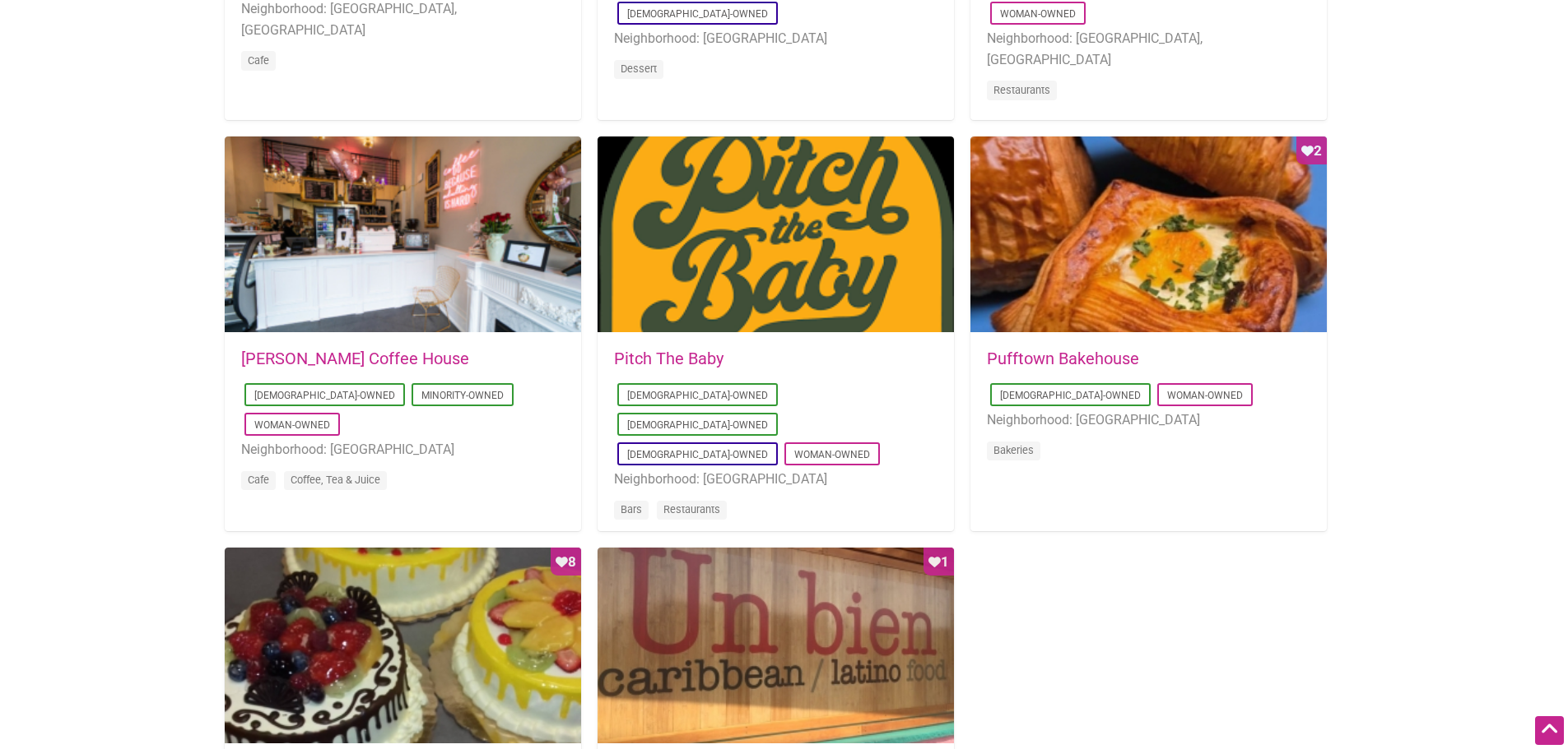
click at [1085, 359] on link "Pufftown Bakehouse" at bounding box center [1063, 358] width 152 height 20
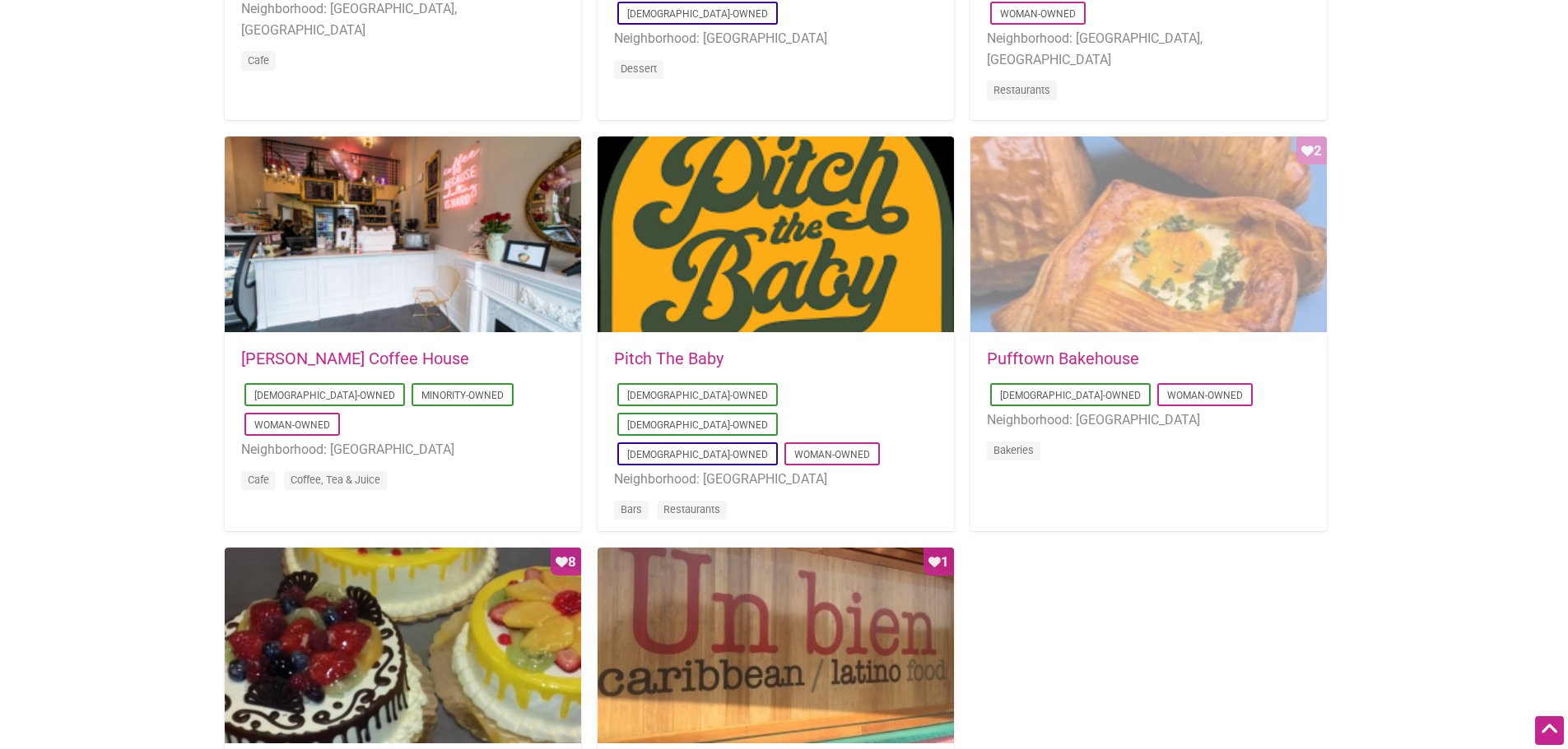
click at [1059, 320] on div "Favorite Count 2" at bounding box center [1148, 235] width 356 height 197
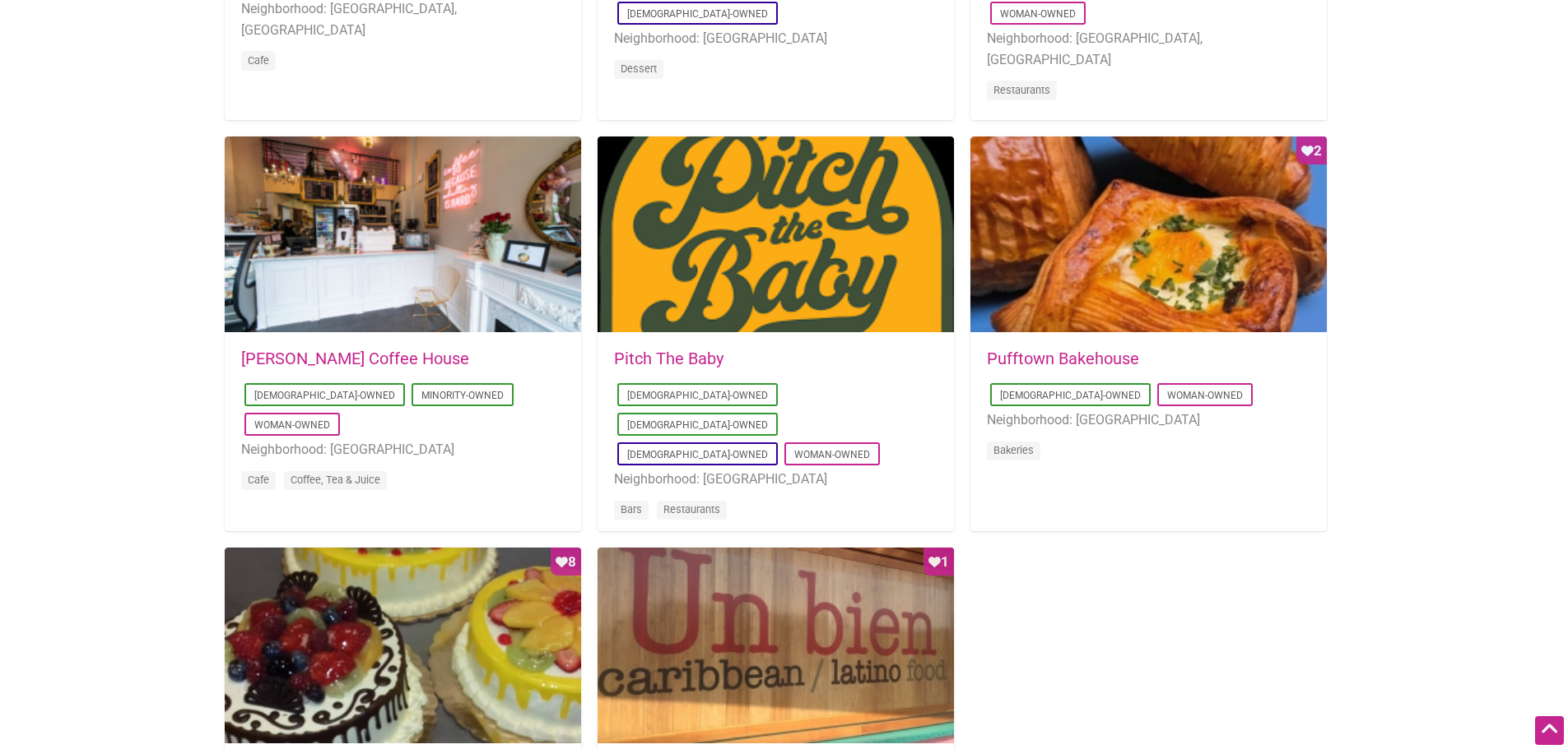
click at [283, 353] on link "Leon Coffee House" at bounding box center [354, 358] width 227 height 20
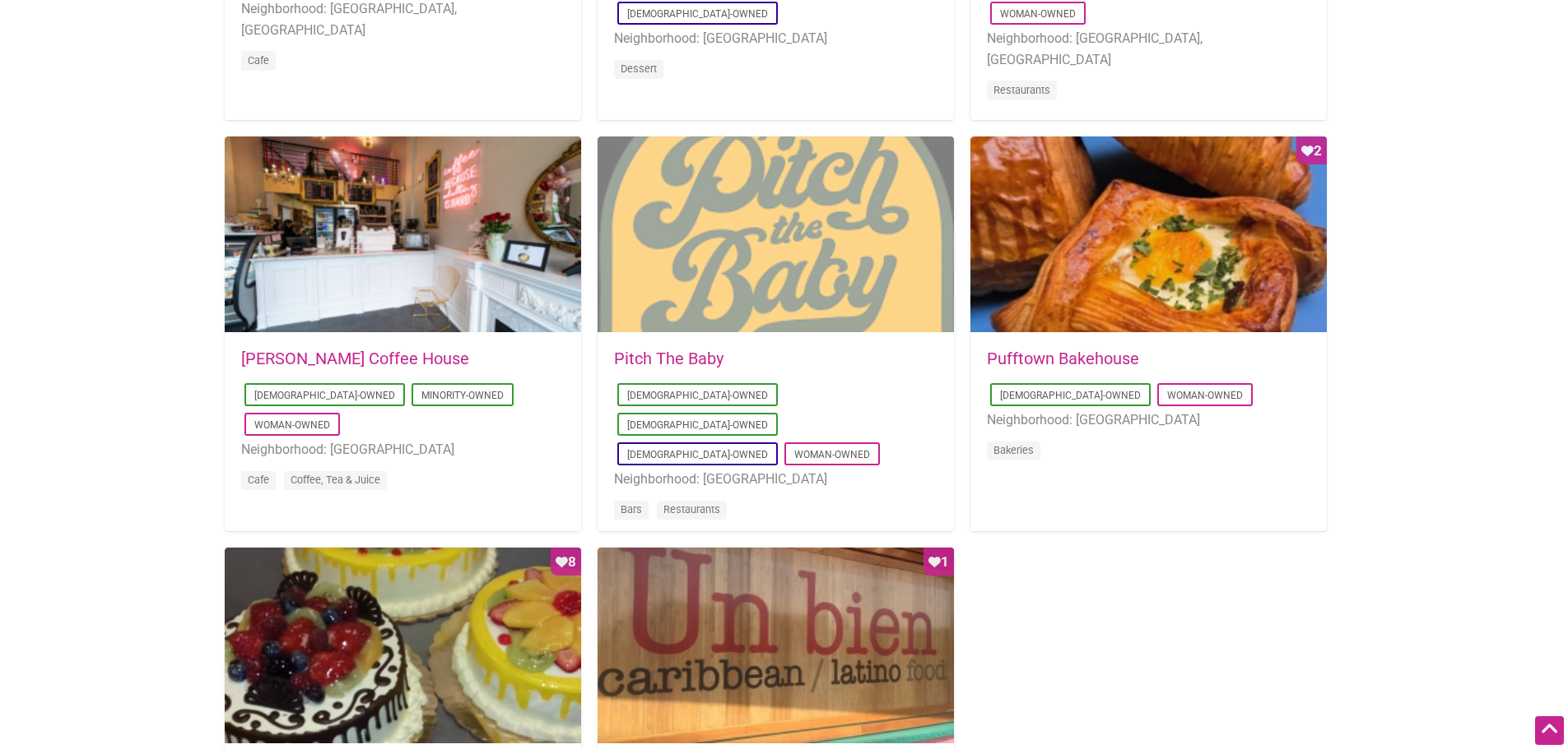
click at [818, 293] on div at bounding box center [775, 235] width 356 height 197
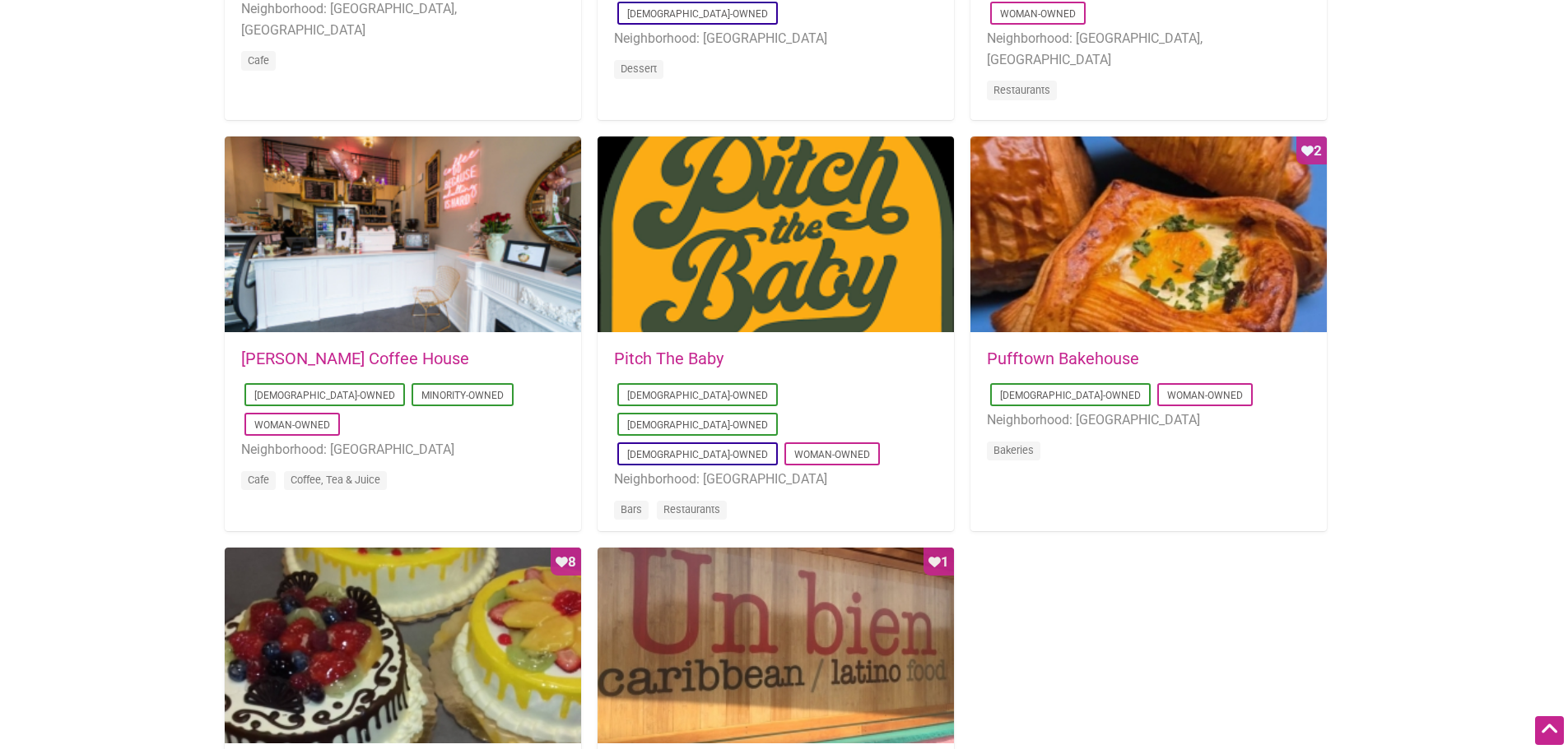
click at [636, 350] on div "2025-07-31 13:49:17 Pitch The Baby Asian-Owned Latino-Owned LGBTQ-Owned Woman-O…" at bounding box center [775, 445] width 356 height 224
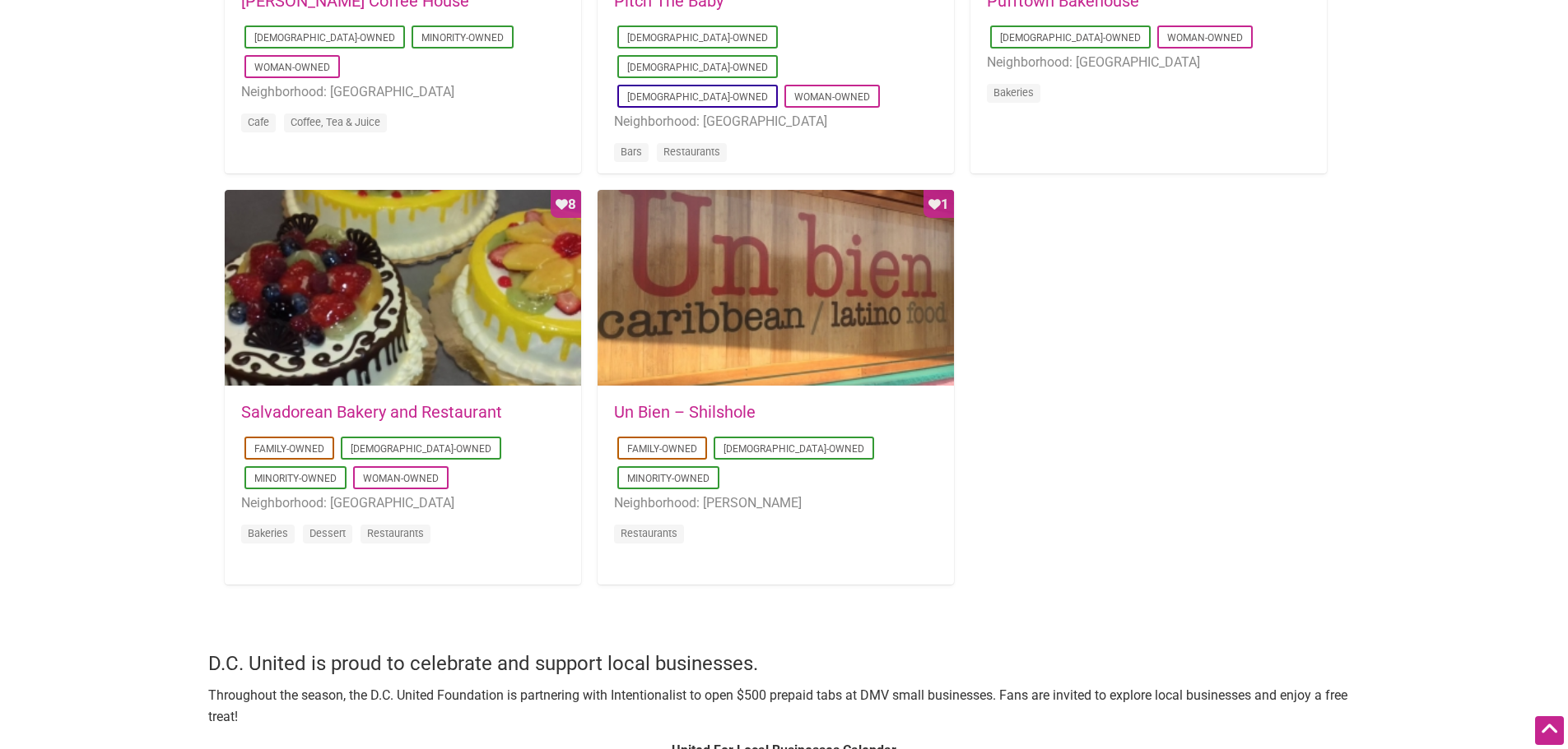
scroll to position [1563, 0]
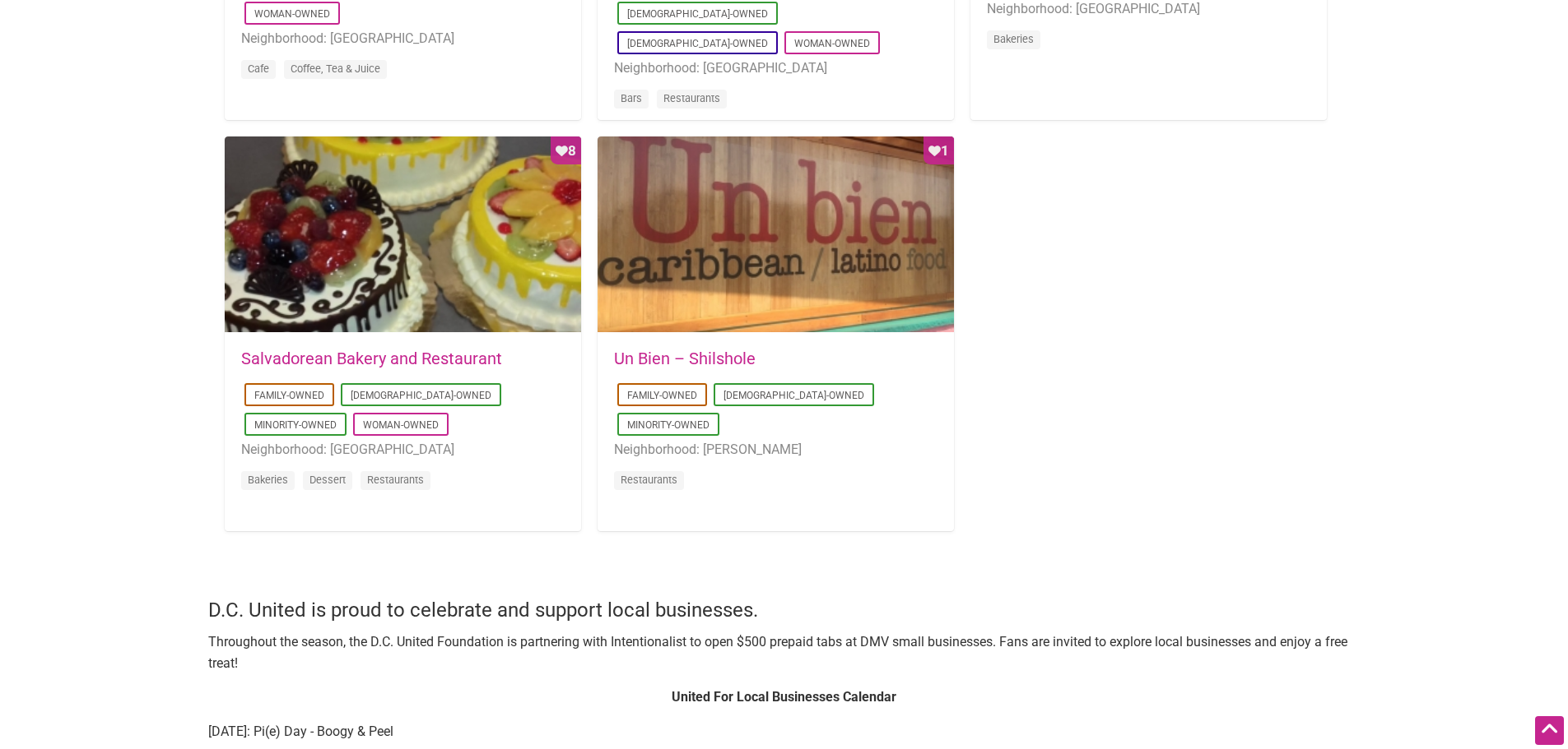
click at [699, 360] on link "Un Bien – Shilshole" at bounding box center [684, 358] width 142 height 20
click at [300, 360] on link "Salvadorean Bakery and Restaurant" at bounding box center [370, 358] width 260 height 20
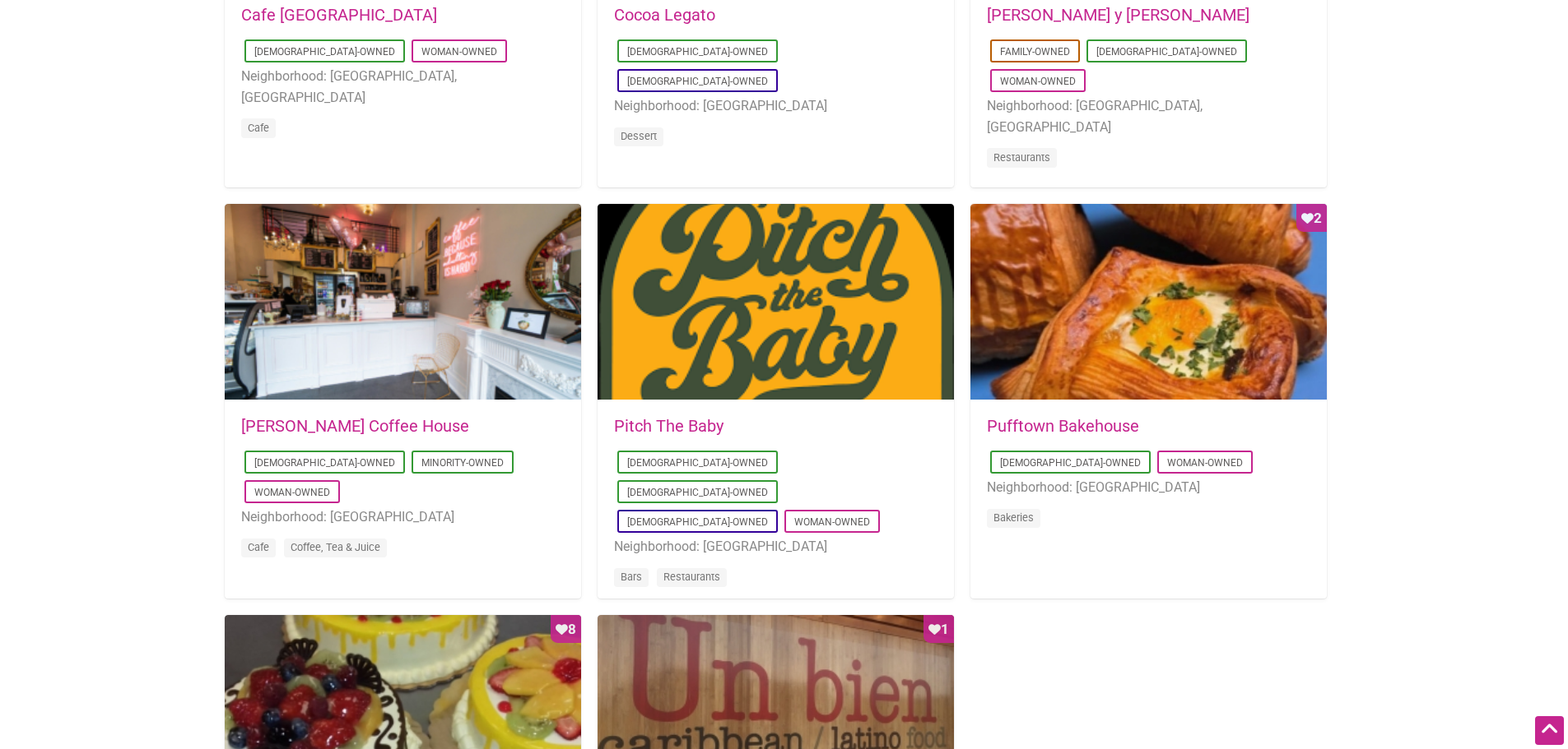
scroll to position [1069, 0]
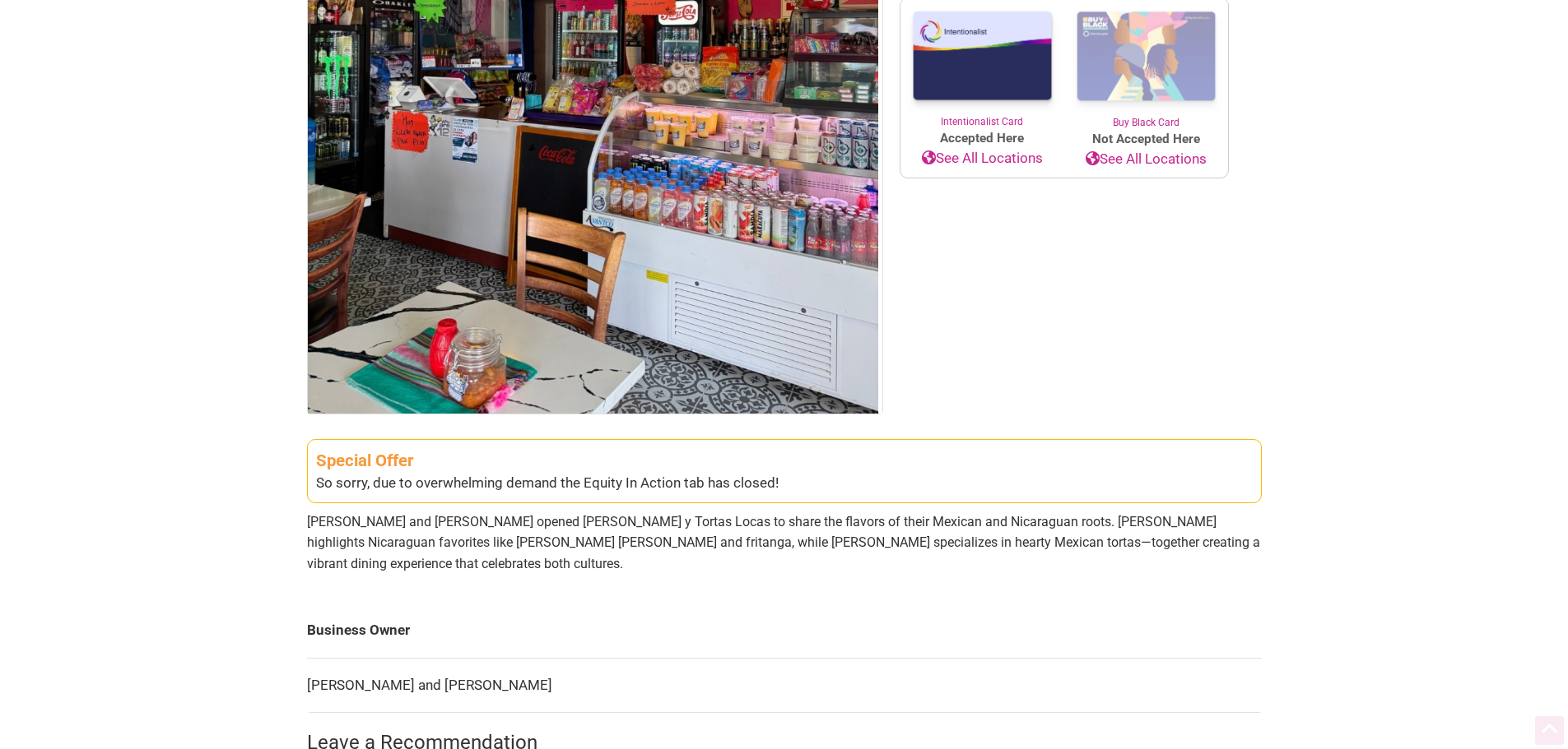
scroll to position [329, 0]
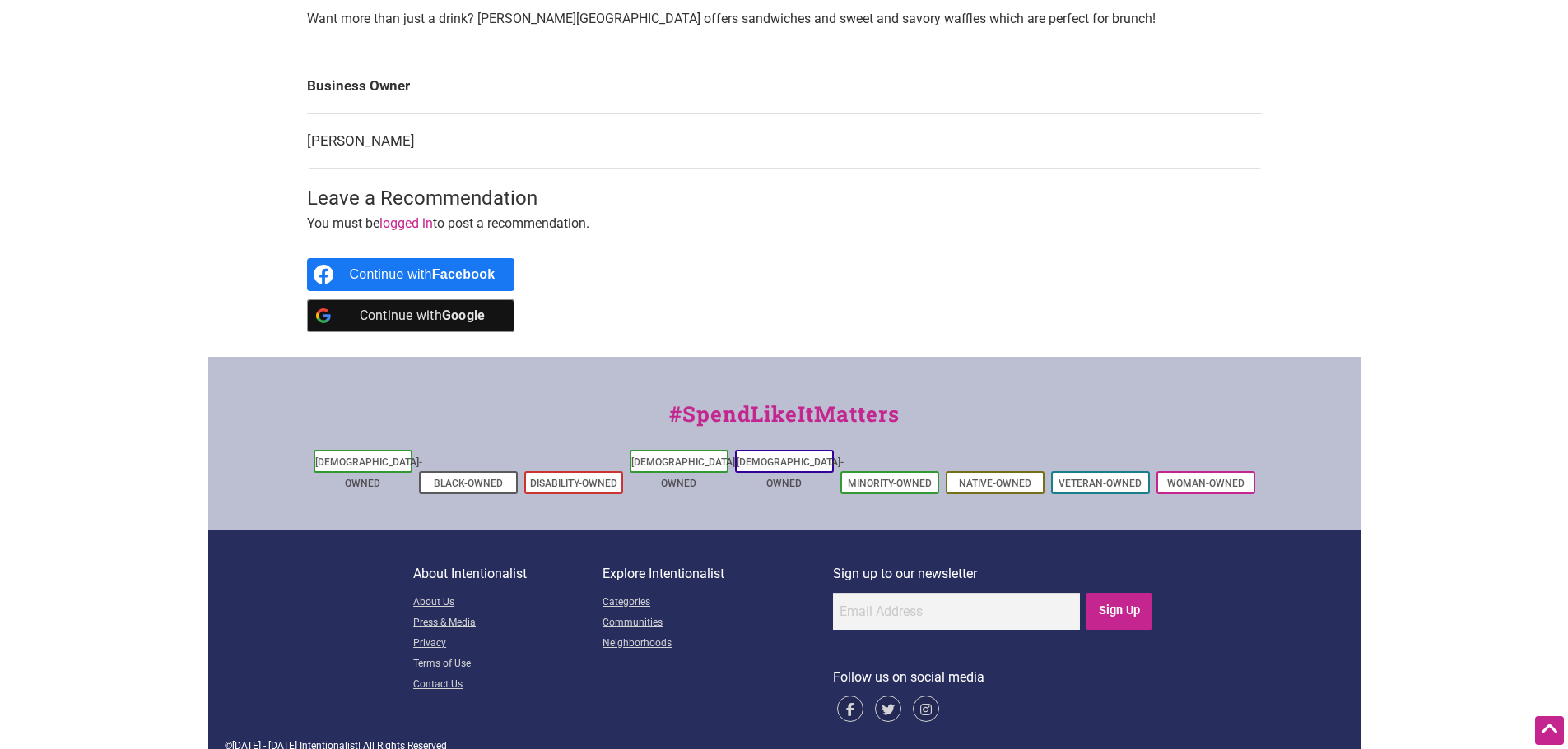
scroll to position [37, 0]
